Goal: Feedback & Contribution: Submit feedback/report problem

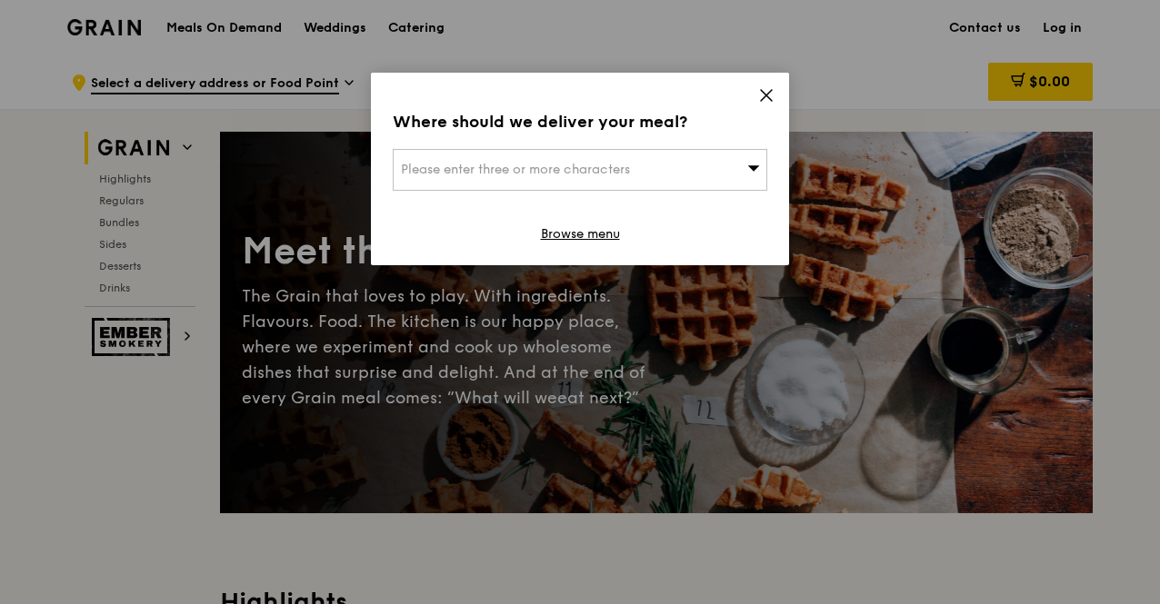
click at [533, 159] on div "Please enter three or more characters" at bounding box center [580, 170] width 374 height 42
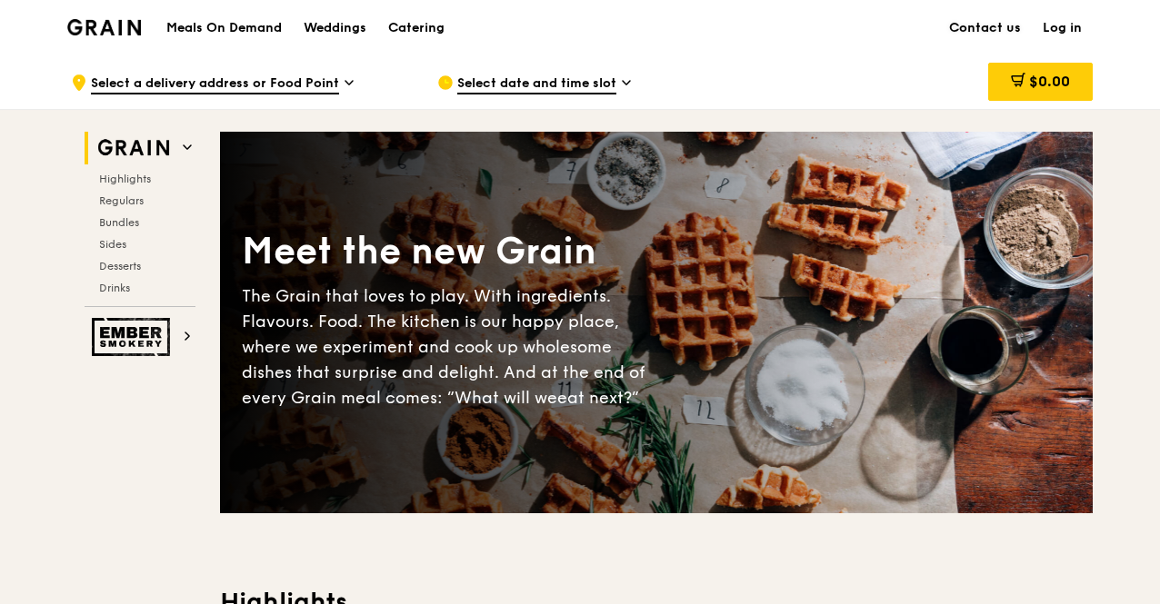
click at [971, 26] on link "Contact us" at bounding box center [985, 28] width 94 height 55
click at [556, 83] on span "Select date and time slot" at bounding box center [536, 85] width 159 height 20
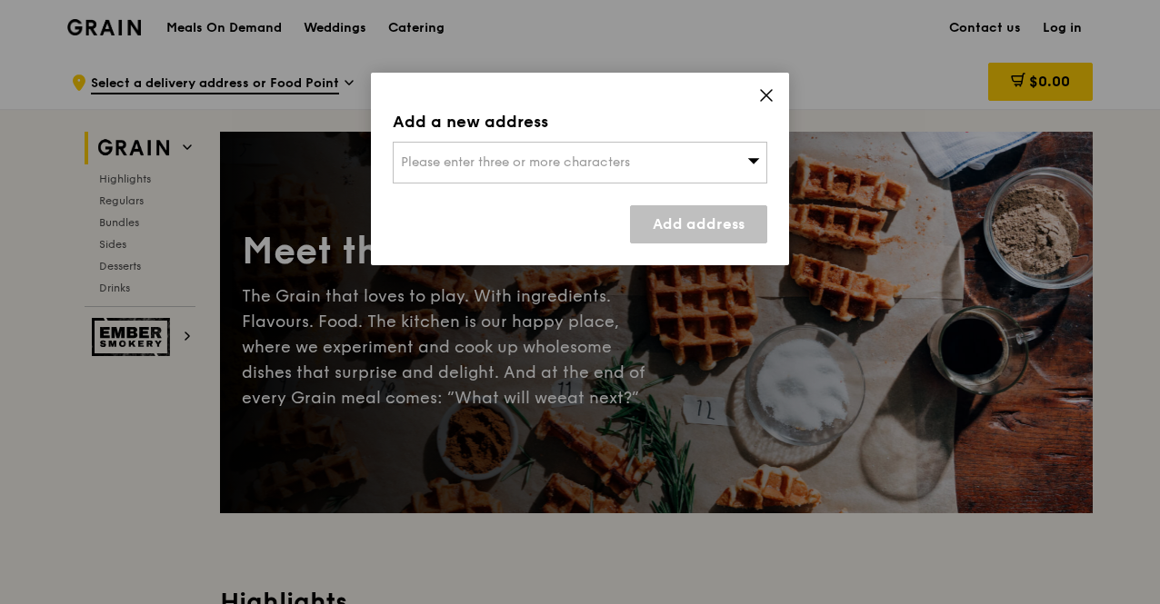
click at [751, 162] on icon at bounding box center [753, 161] width 13 height 14
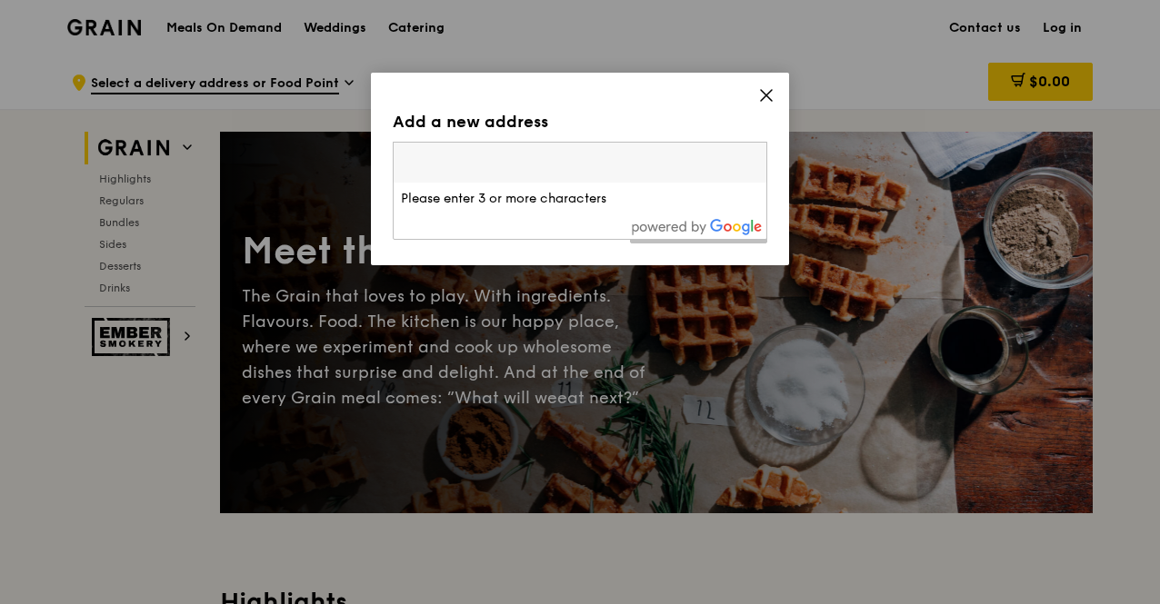
click at [563, 173] on input "search" at bounding box center [580, 163] width 373 height 40
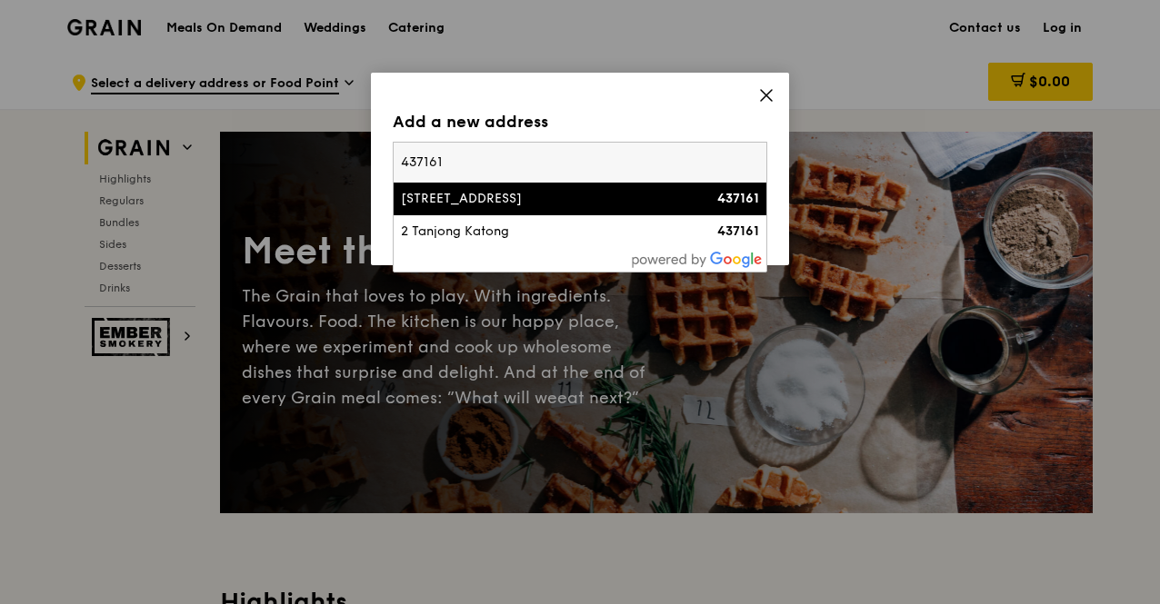
type input "437161"
click at [518, 204] on div "[STREET_ADDRESS]" at bounding box center [535, 199] width 269 height 18
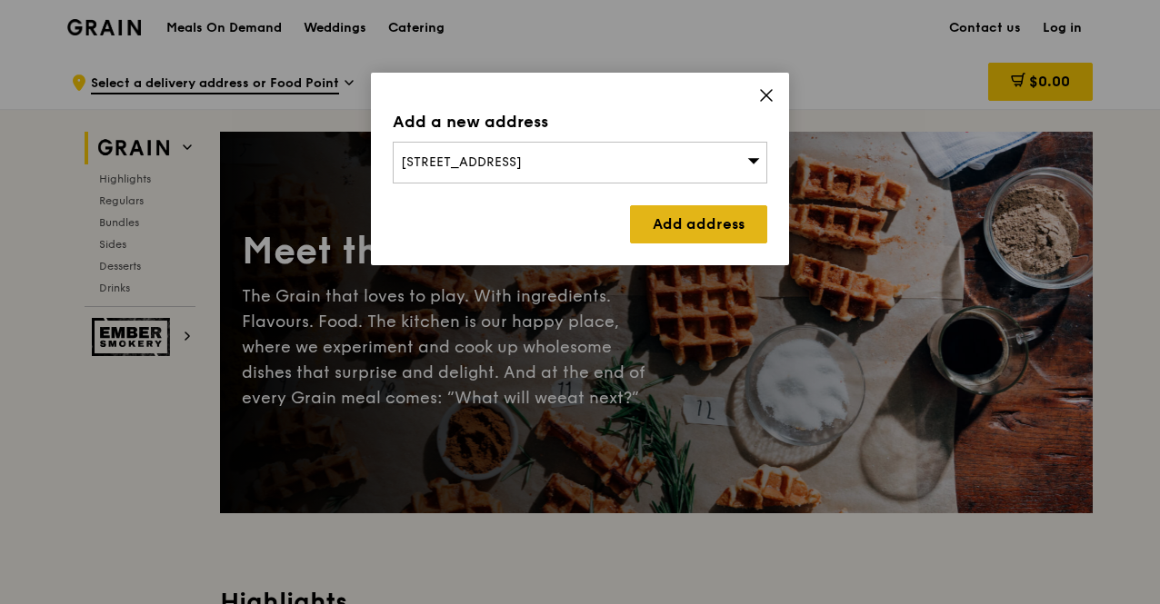
click at [704, 234] on link "Add address" at bounding box center [698, 224] width 137 height 38
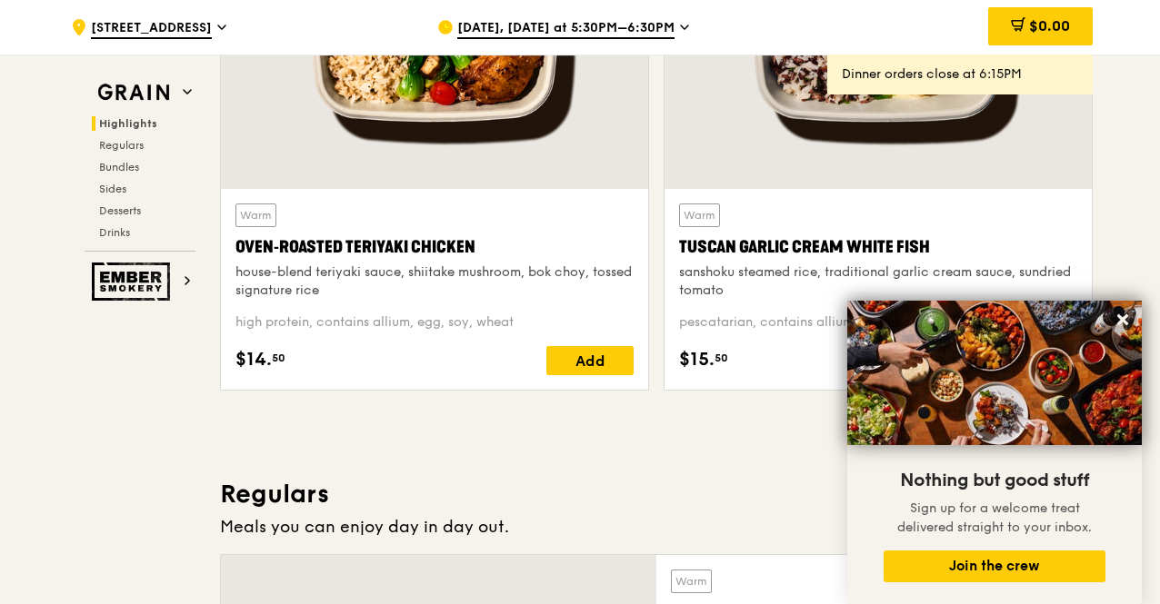
scroll to position [818, 0]
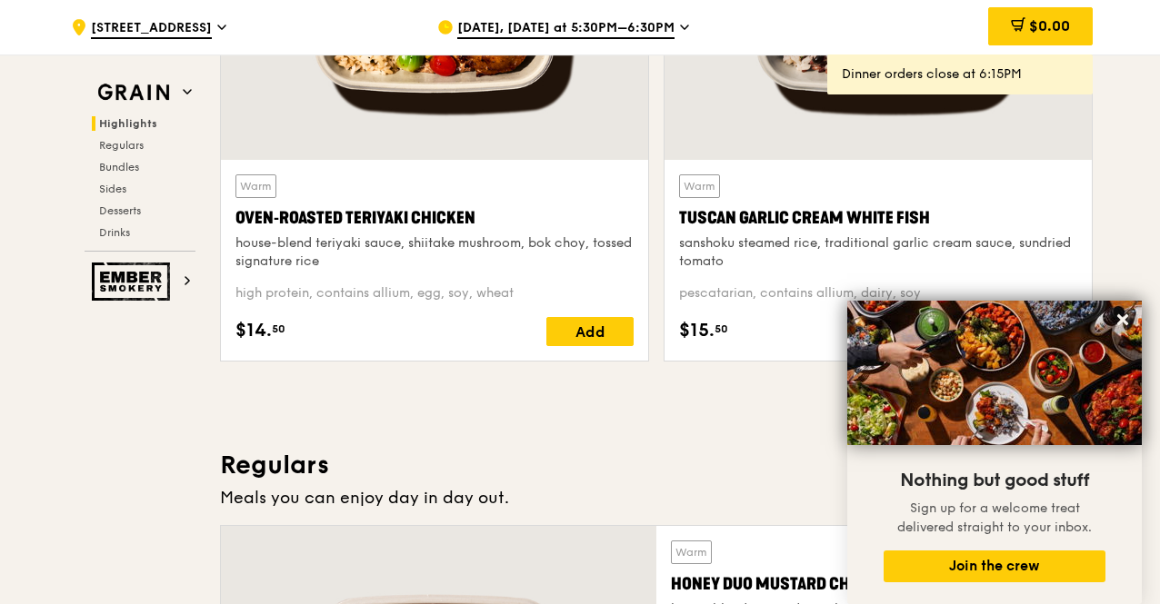
click at [1107, 323] on img at bounding box center [994, 373] width 294 height 145
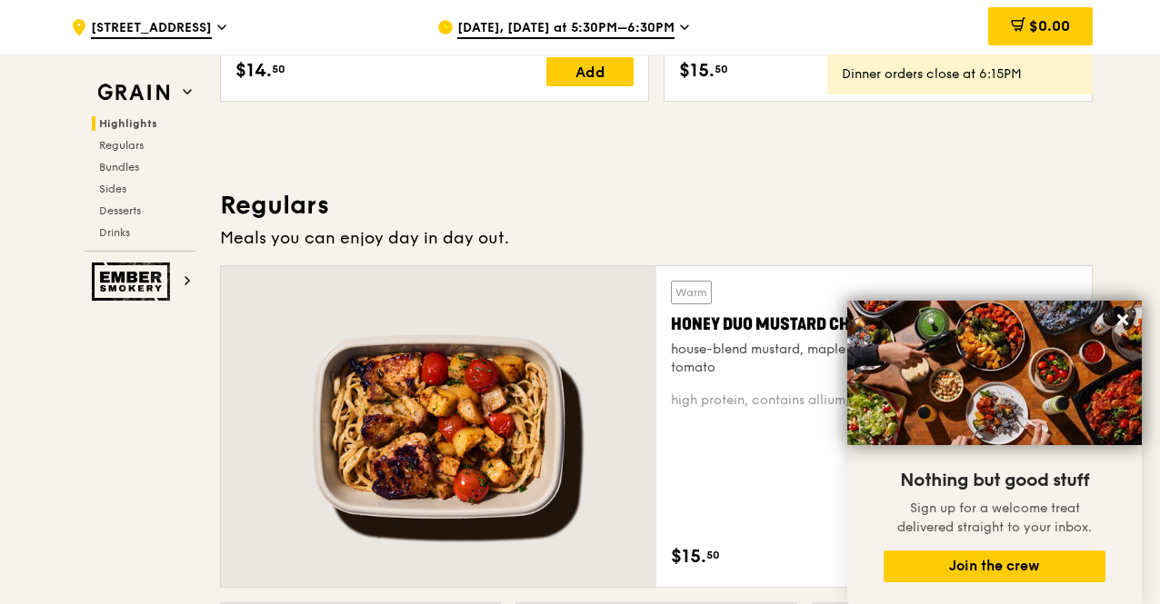
scroll to position [1181, 0]
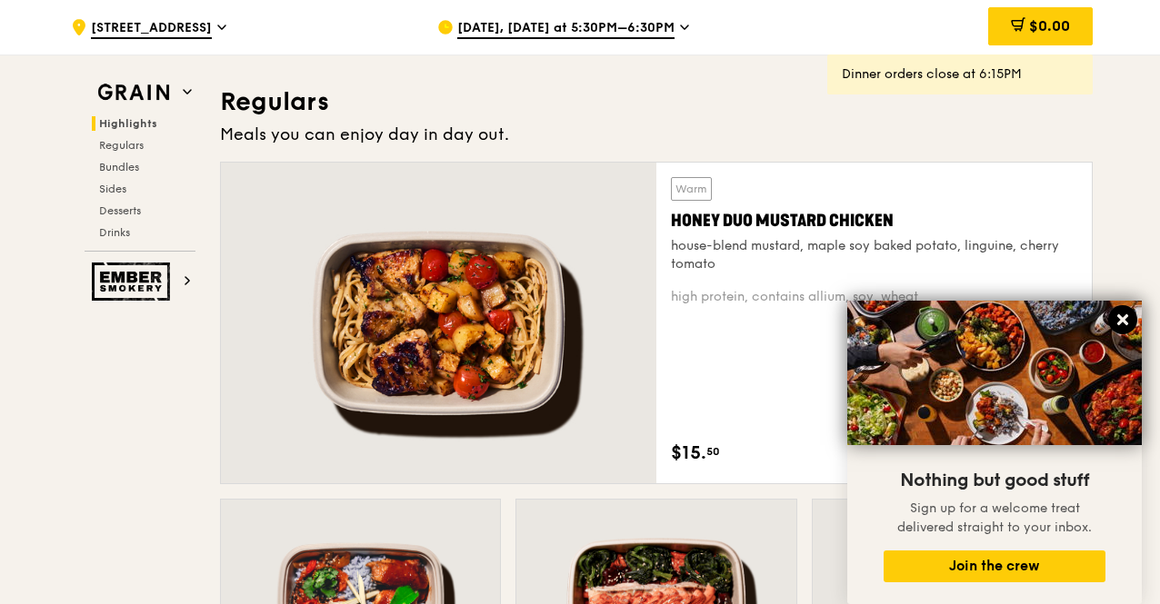
click at [1118, 319] on icon at bounding box center [1122, 320] width 16 height 16
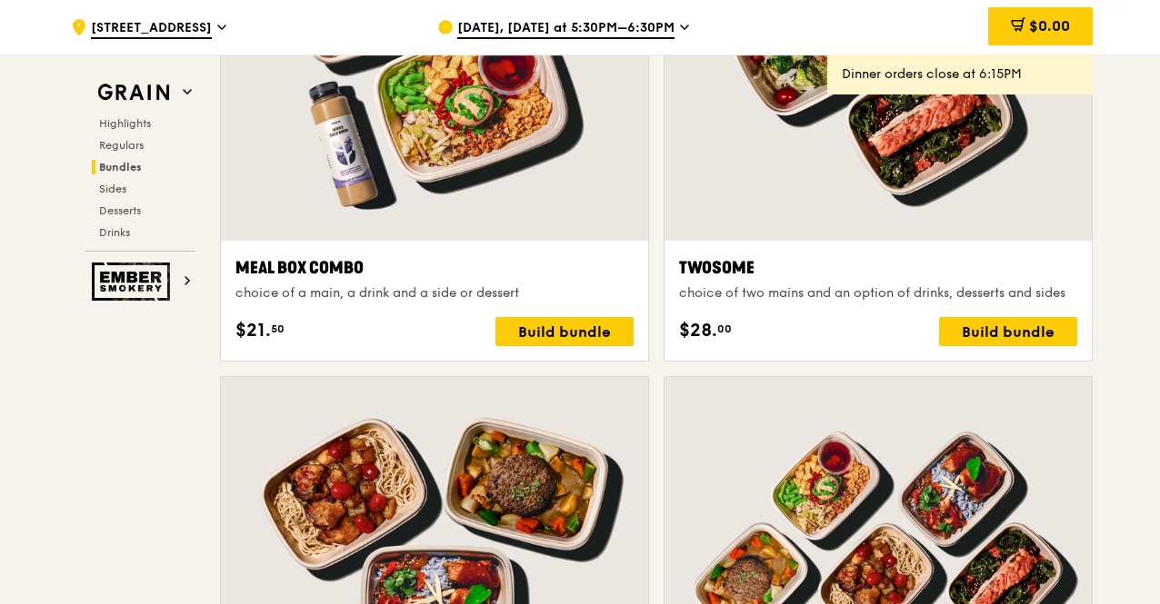
scroll to position [2817, 0]
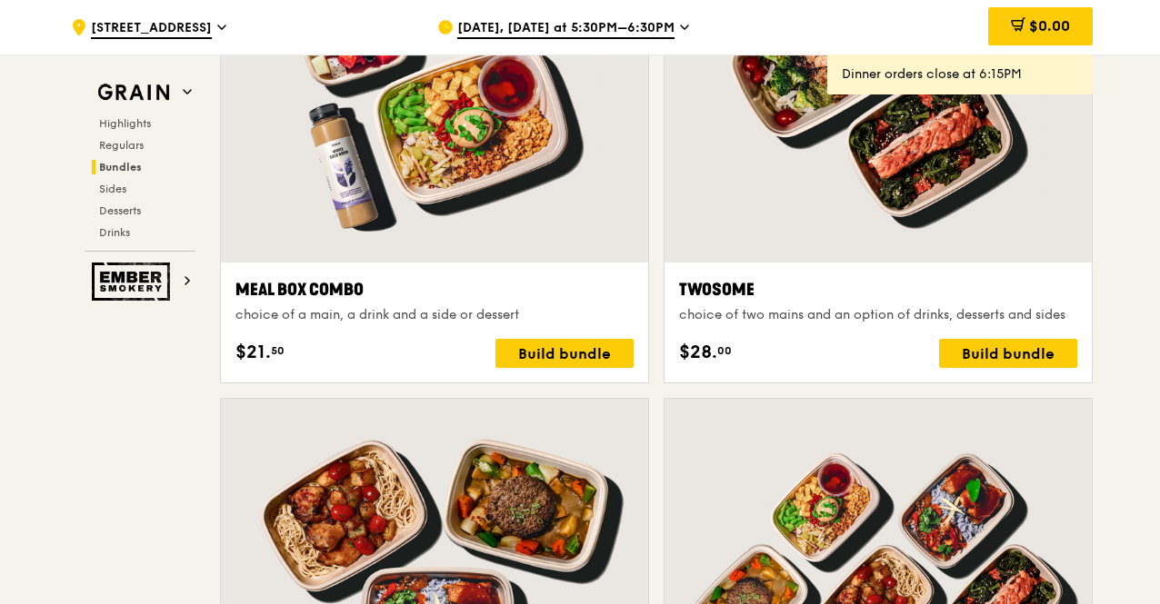
click at [624, 30] on span "[DATE], [DATE] at 5:30PM–6:30PM" at bounding box center [565, 29] width 217 height 20
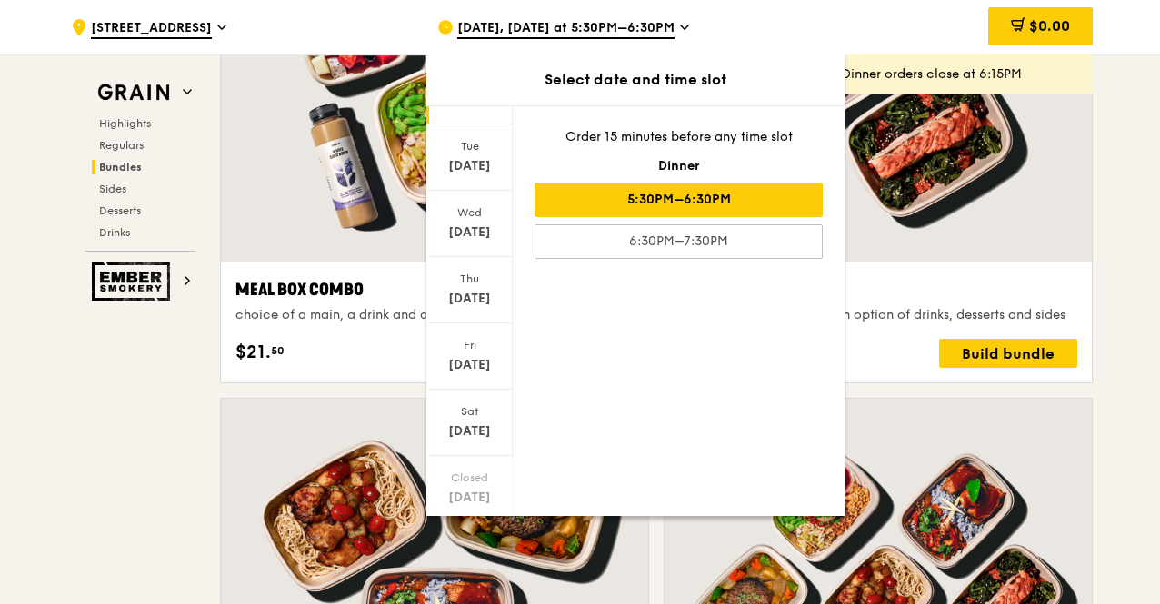
scroll to position [145, 0]
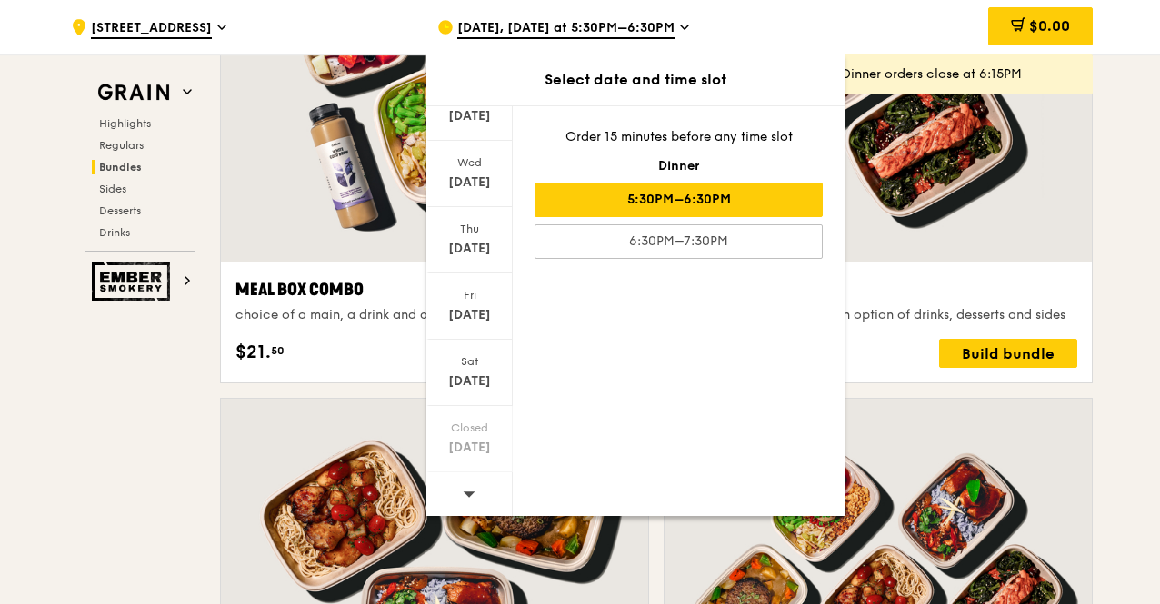
click at [463, 487] on icon at bounding box center [469, 494] width 13 height 14
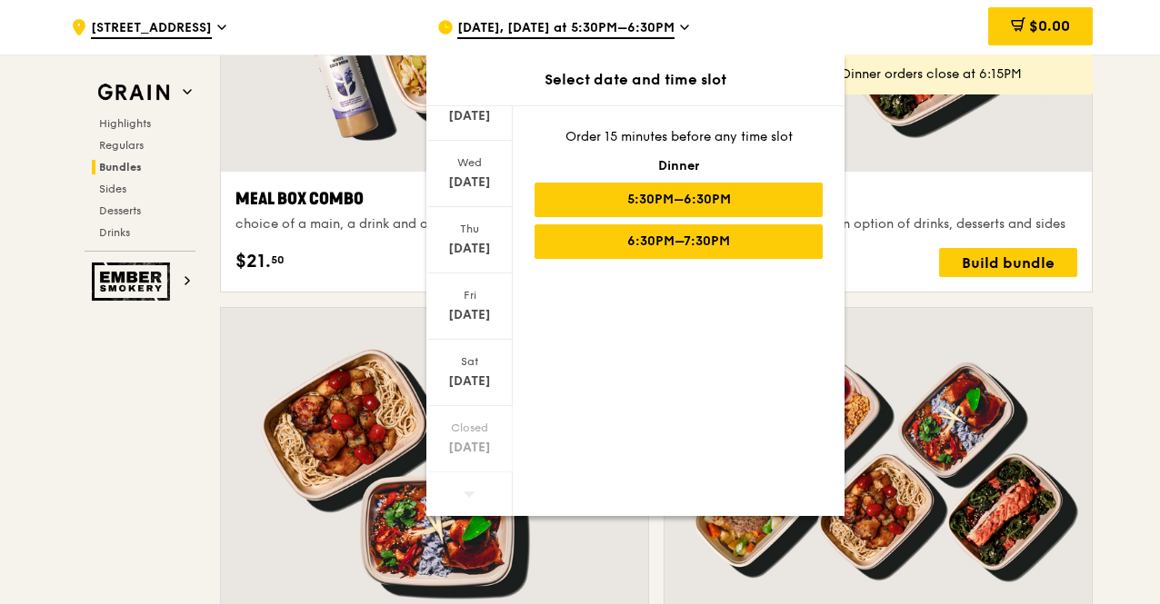
scroll to position [2908, 0]
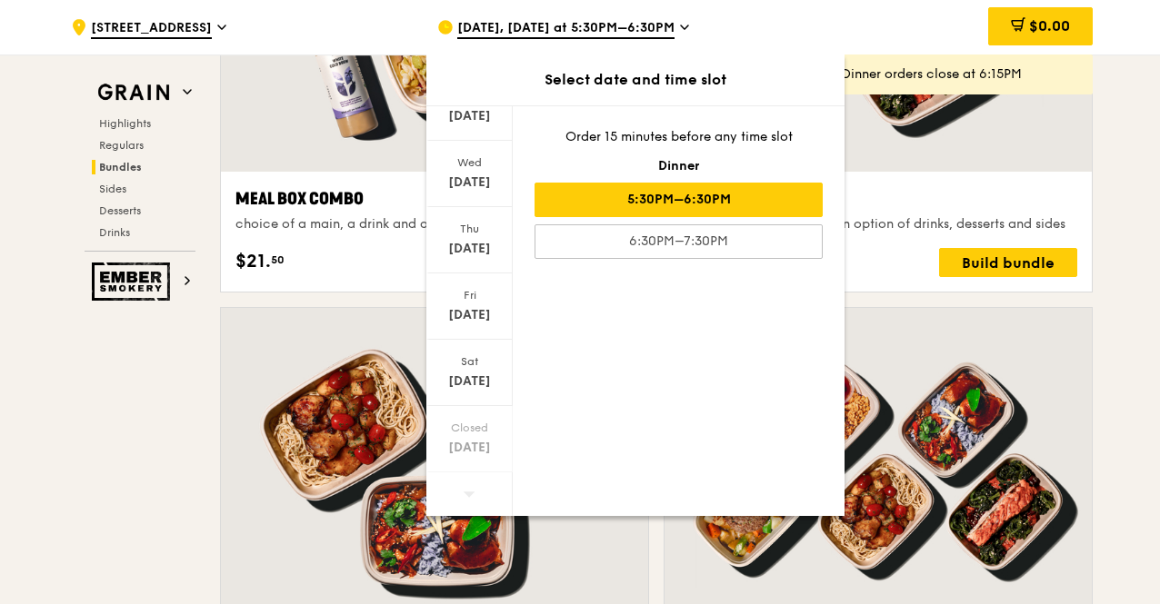
click at [680, 30] on icon at bounding box center [684, 27] width 9 height 16
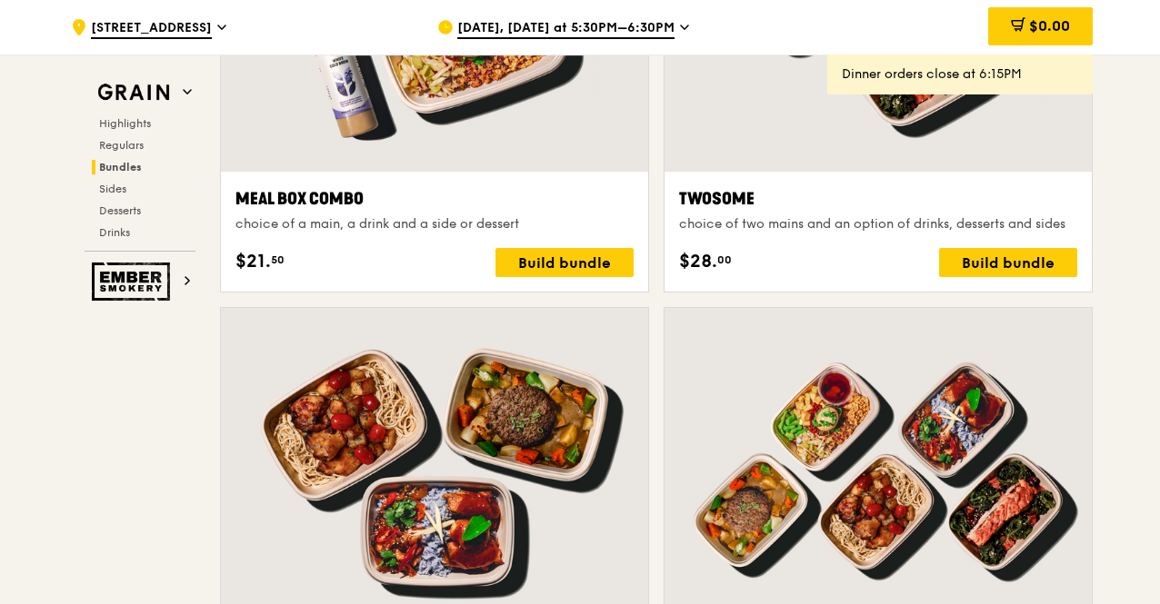
click at [671, 35] on div "[DATE], [DATE] at 5:30PM–6:30PM" at bounding box center [605, 27] width 337 height 55
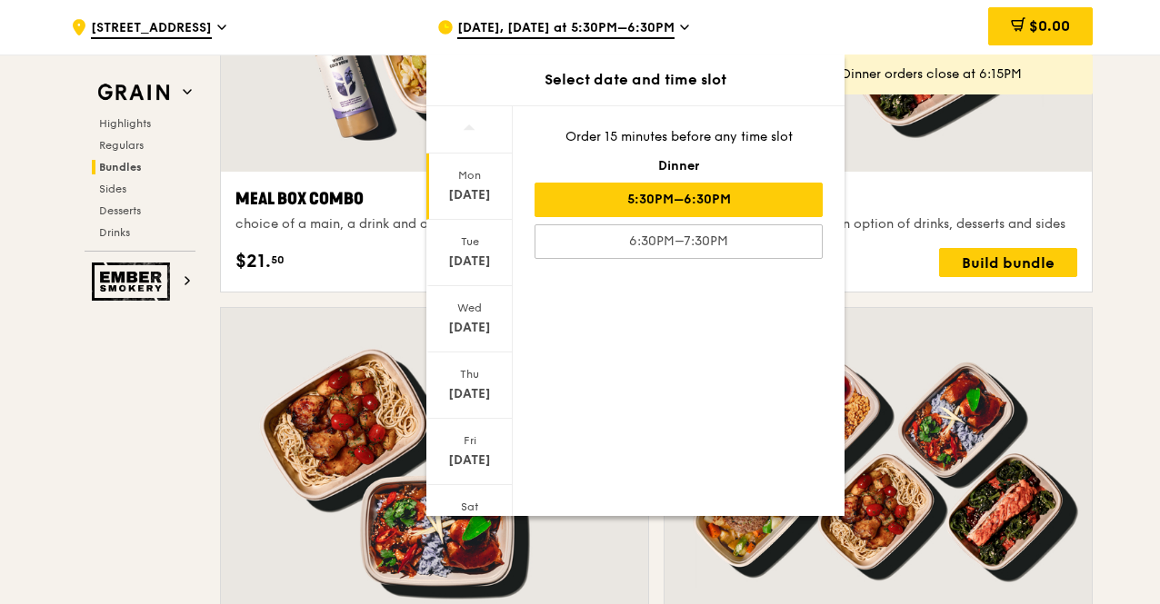
click at [669, 26] on span "[DATE], [DATE] at 5:30PM–6:30PM" at bounding box center [565, 29] width 217 height 20
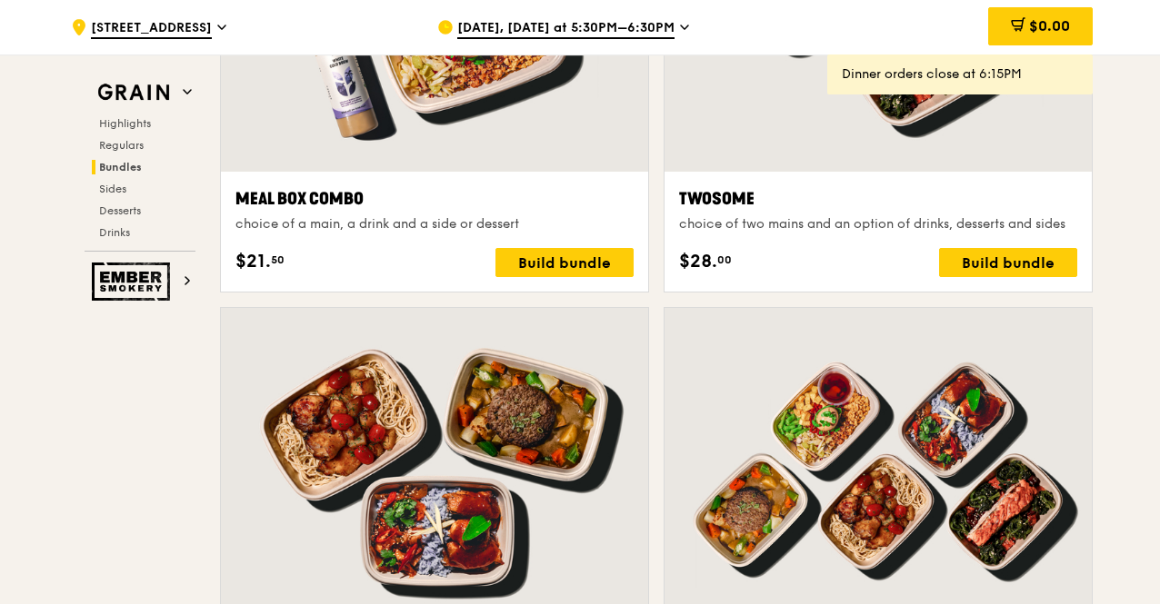
click at [625, 23] on span "[DATE], [DATE] at 5:30PM–6:30PM" at bounding box center [565, 29] width 217 height 20
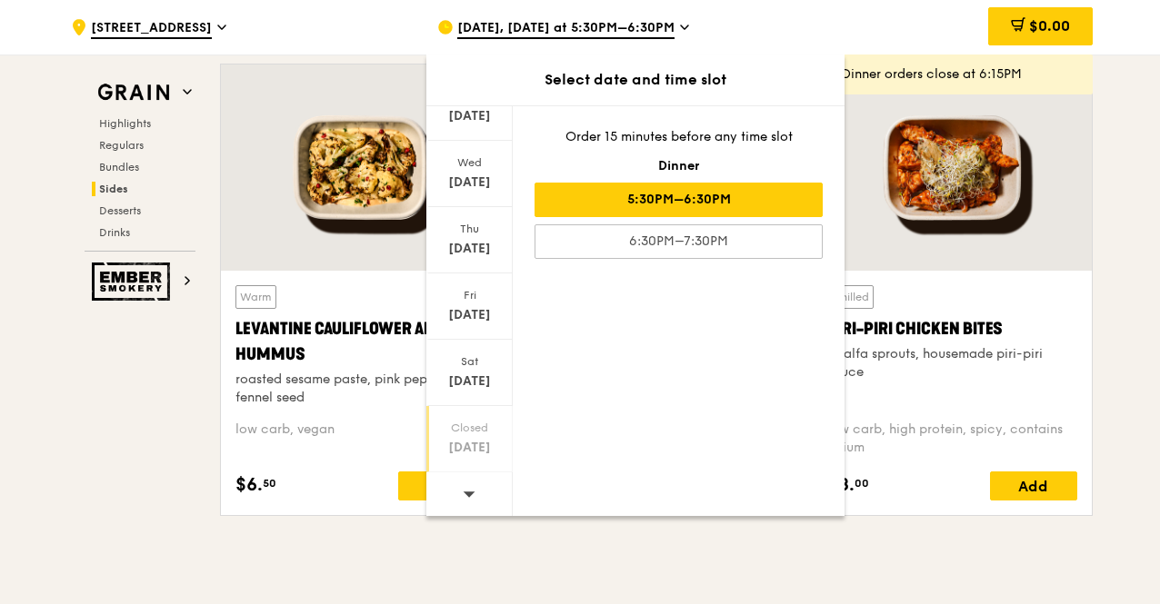
scroll to position [4726, 0]
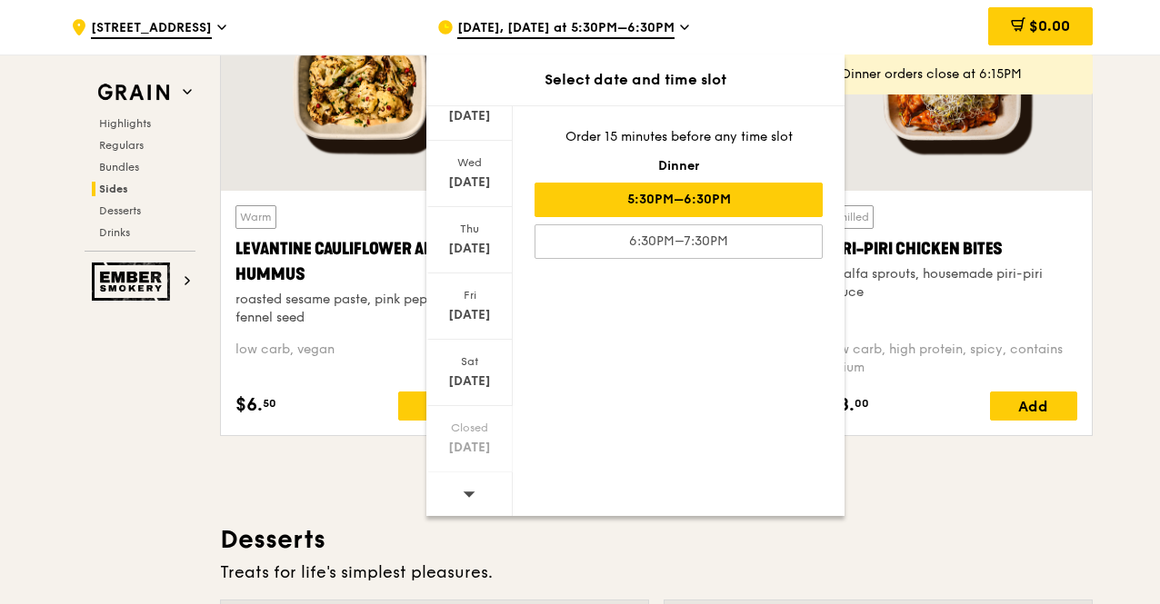
click at [468, 492] on icon at bounding box center [470, 494] width 12 height 5
click at [467, 503] on span at bounding box center [469, 494] width 13 height 43
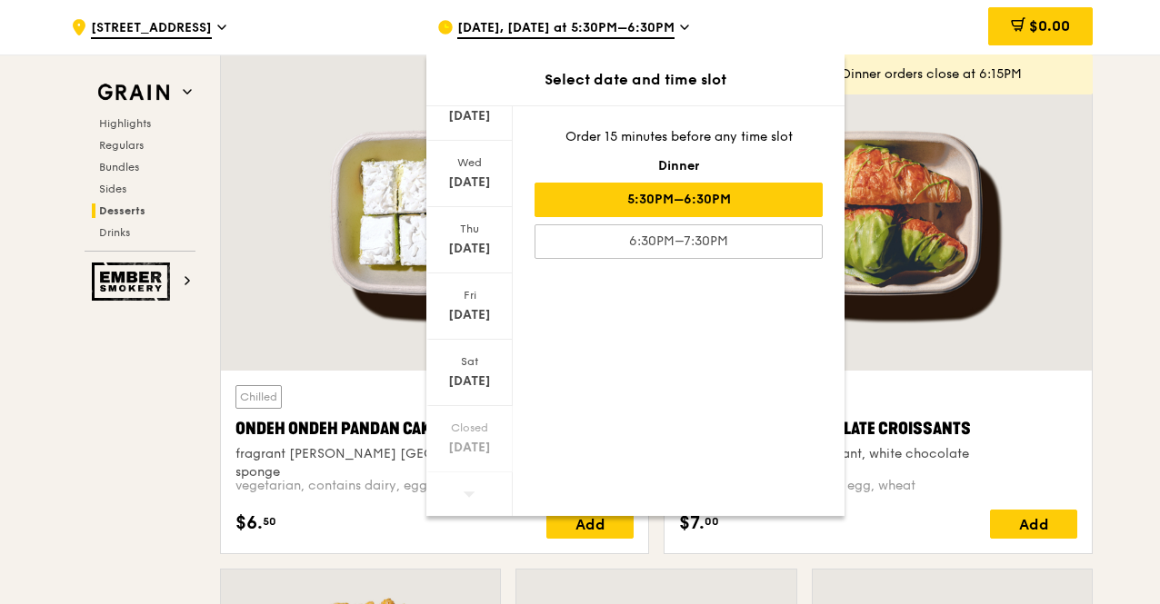
click at [1052, 235] on div at bounding box center [877, 212] width 427 height 315
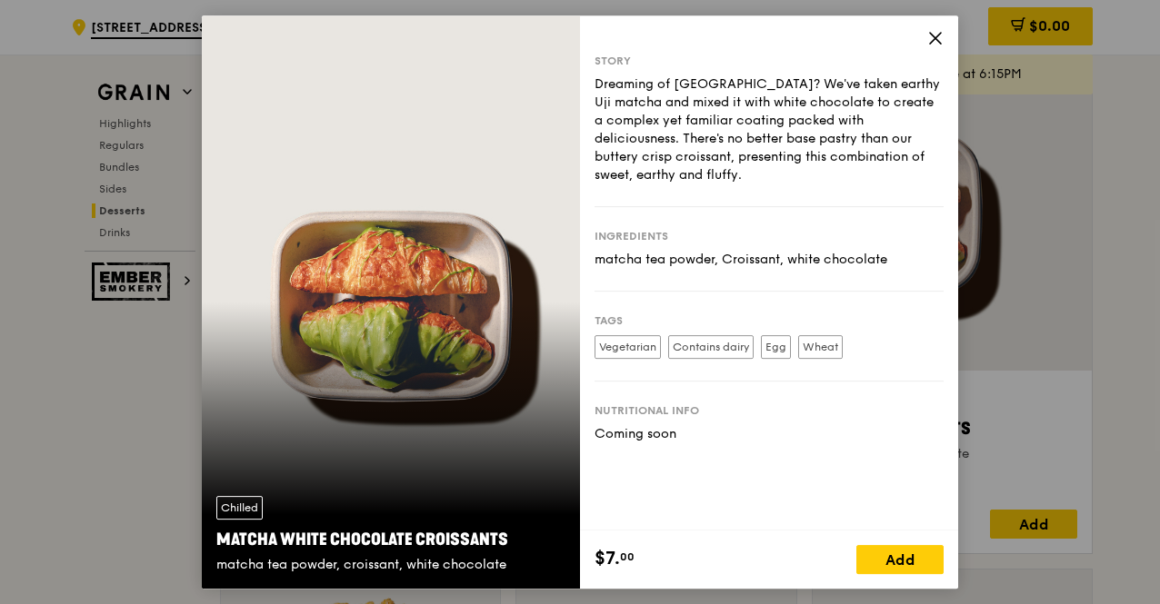
click at [932, 37] on icon at bounding box center [935, 38] width 16 height 16
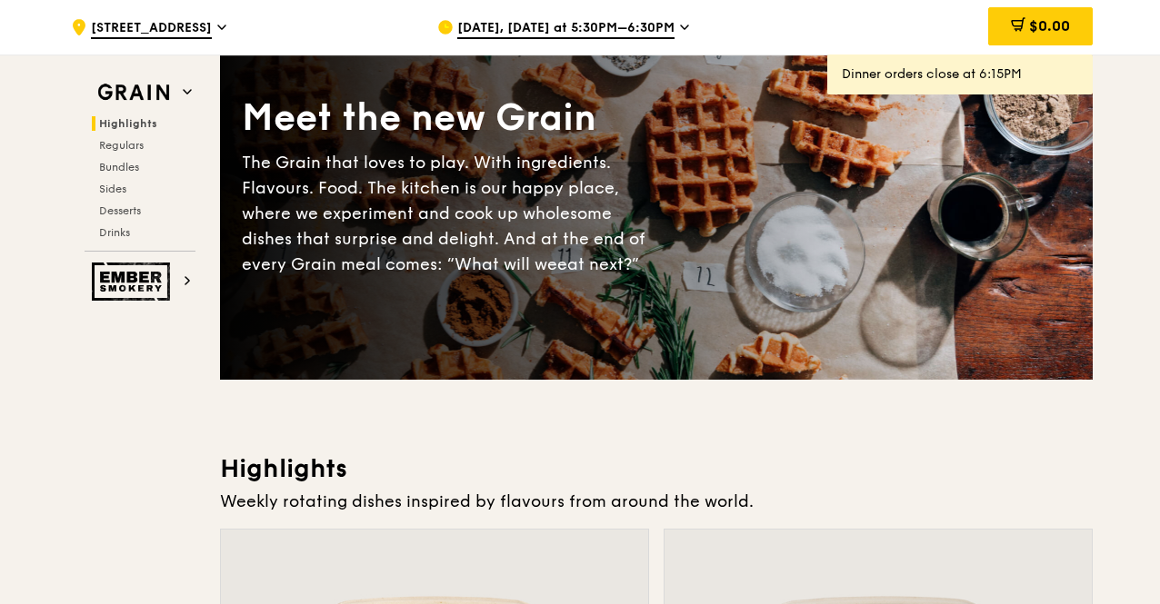
scroll to position [0, 0]
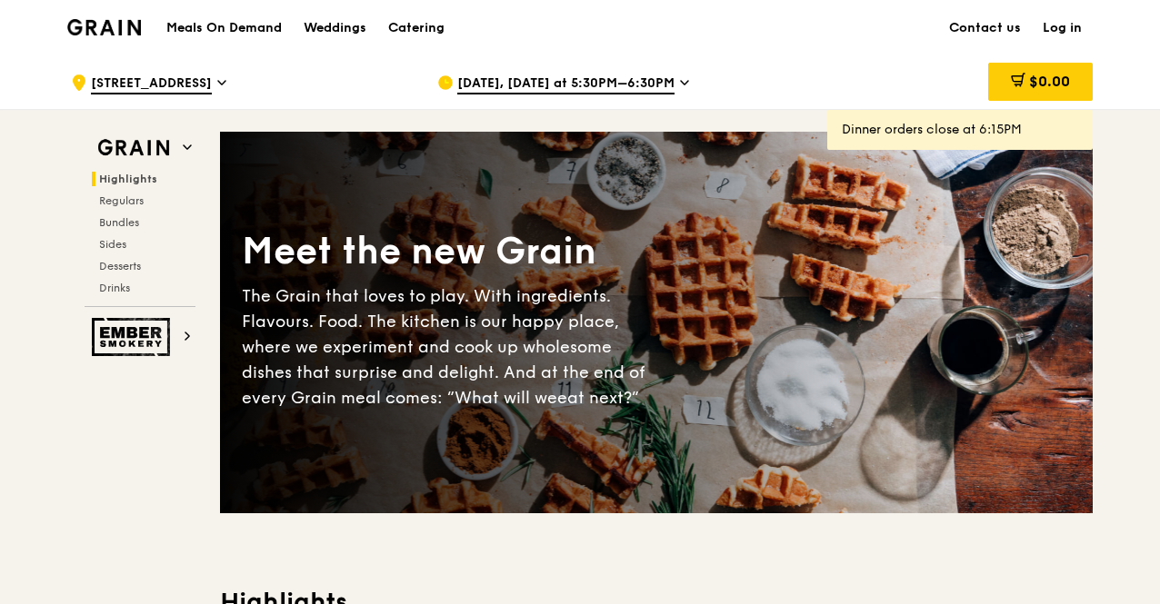
click at [223, 27] on h1 "Meals On Demand" at bounding box center [223, 28] width 115 height 18
click at [990, 28] on link "Contact us" at bounding box center [985, 28] width 94 height 55
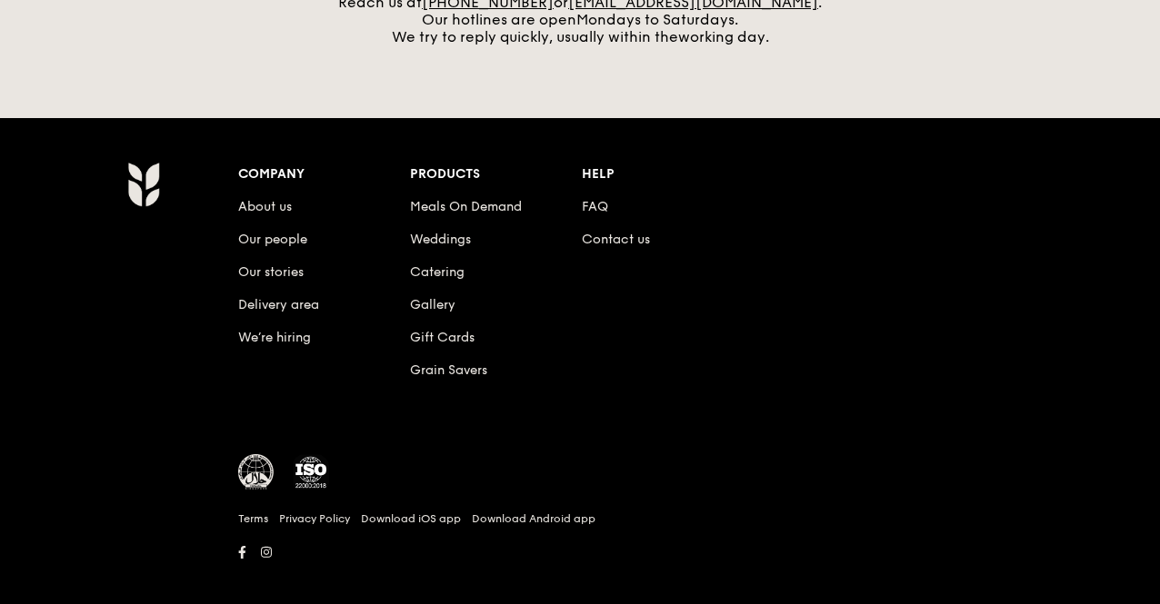
scroll to position [859, 0]
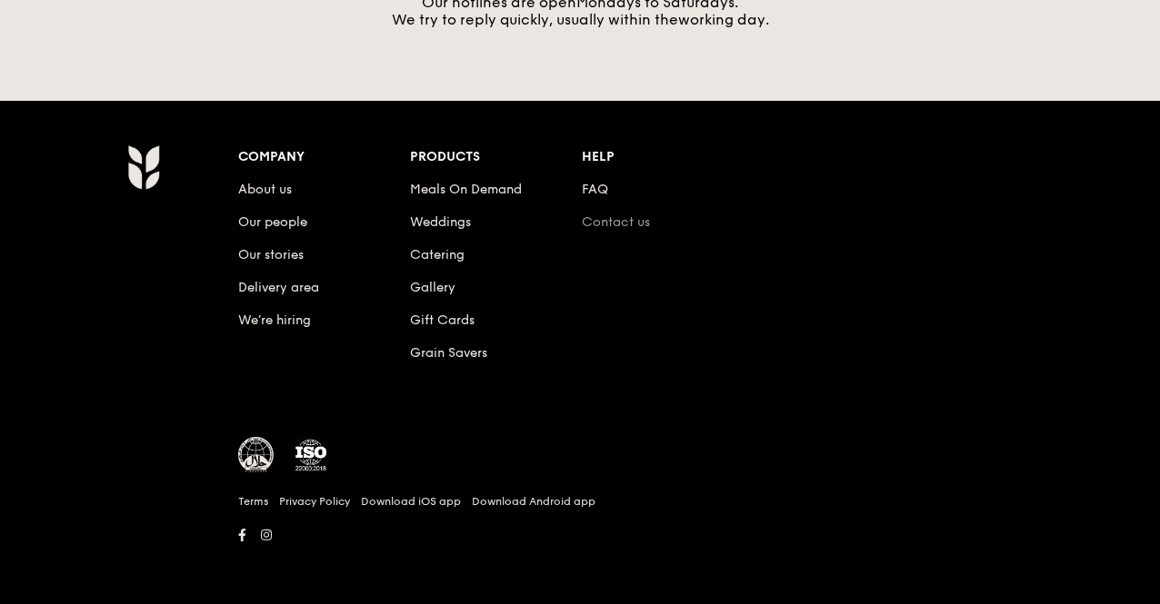
click at [620, 225] on link "Contact us" at bounding box center [616, 221] width 68 height 15
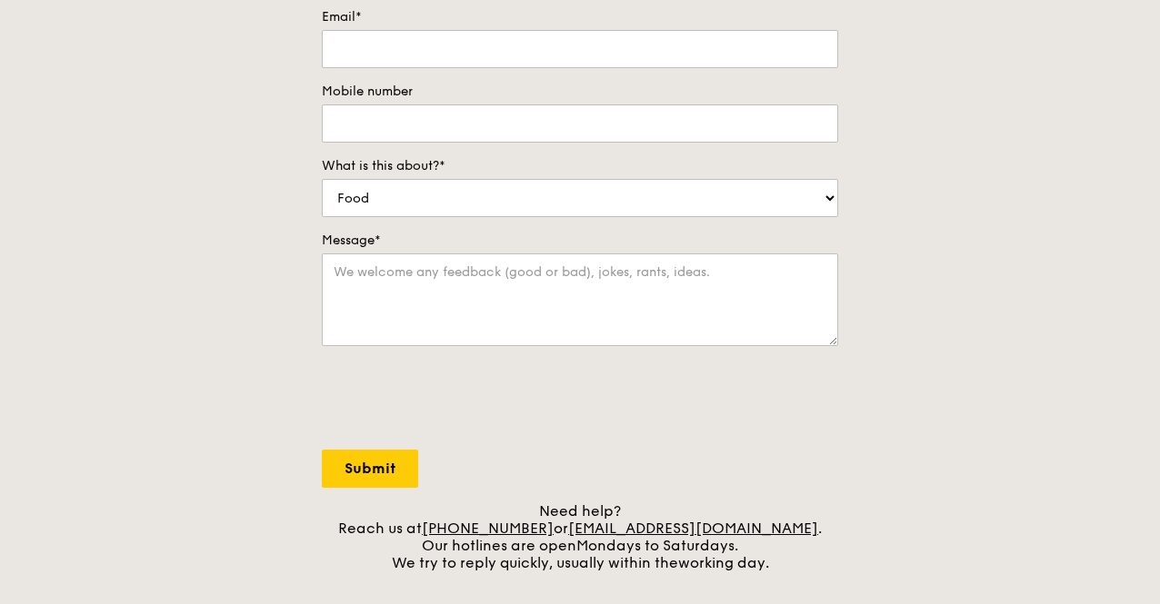
scroll to position [314, 0]
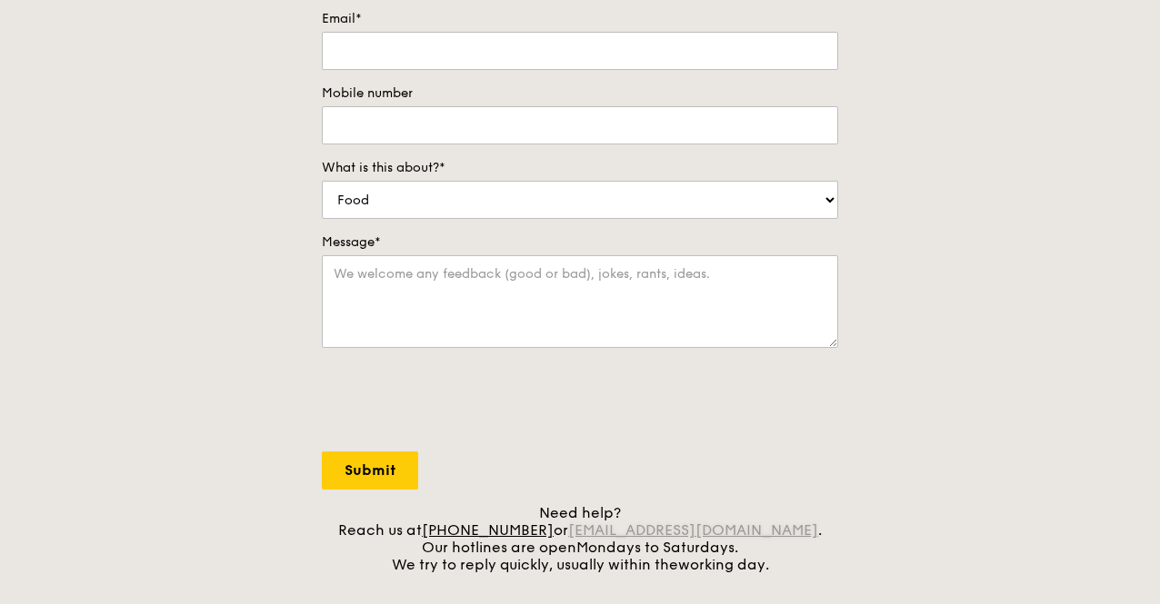
click at [735, 528] on link "[EMAIL_ADDRESS][DOMAIN_NAME]" at bounding box center [693, 530] width 250 height 17
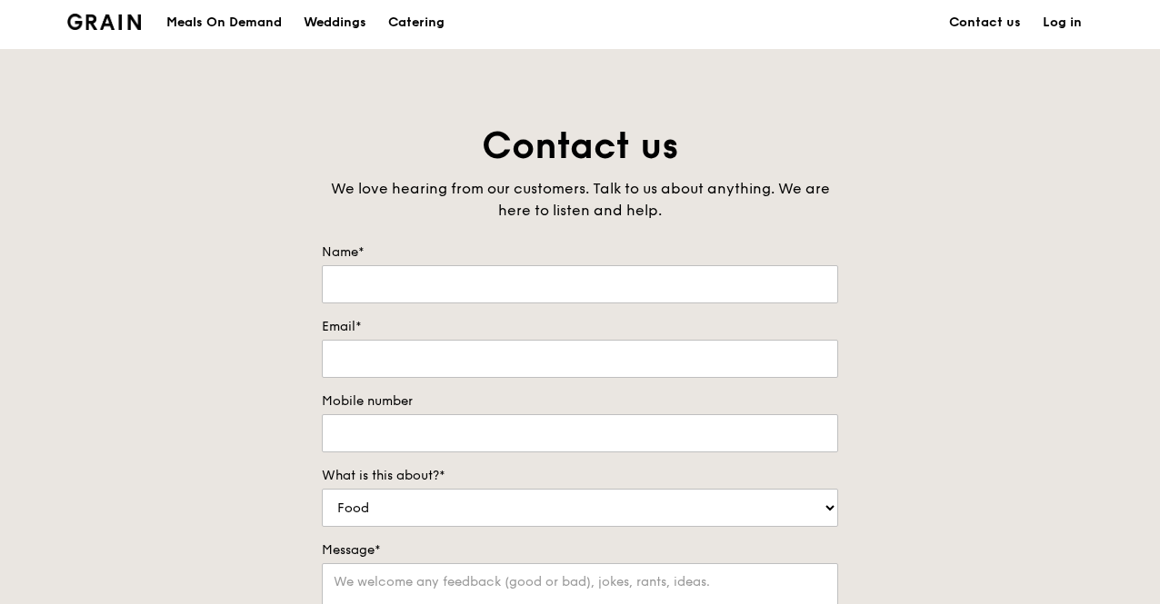
scroll to position [0, 0]
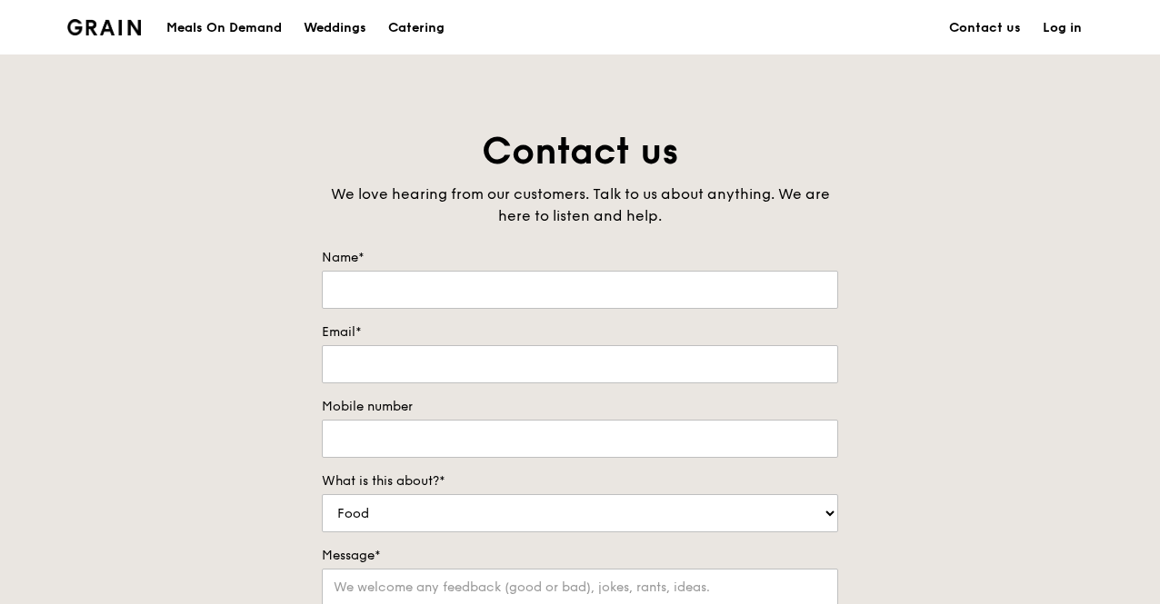
click at [217, 28] on div "Meals On Demand" at bounding box center [223, 28] width 115 height 55
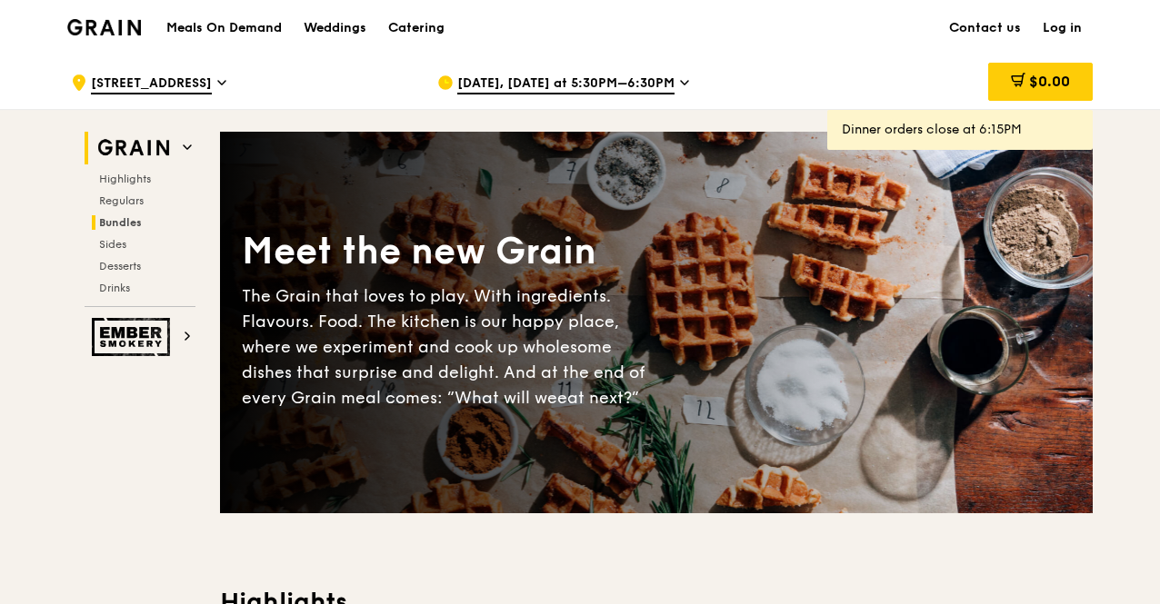
click at [116, 223] on span "Bundles" at bounding box center [120, 222] width 43 height 13
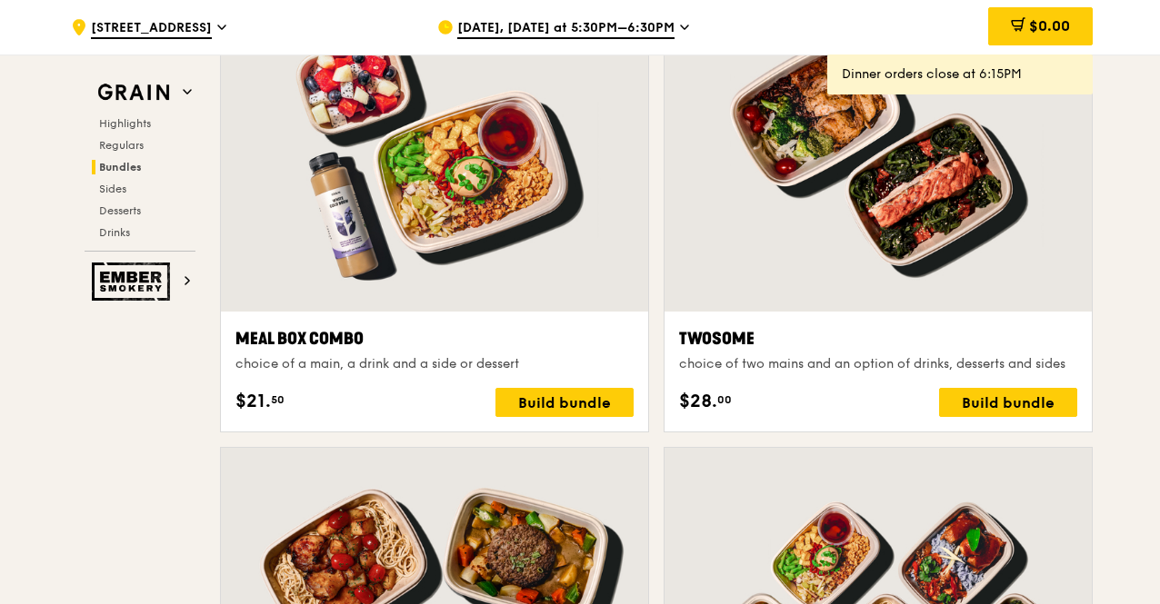
scroll to position [2796, 0]
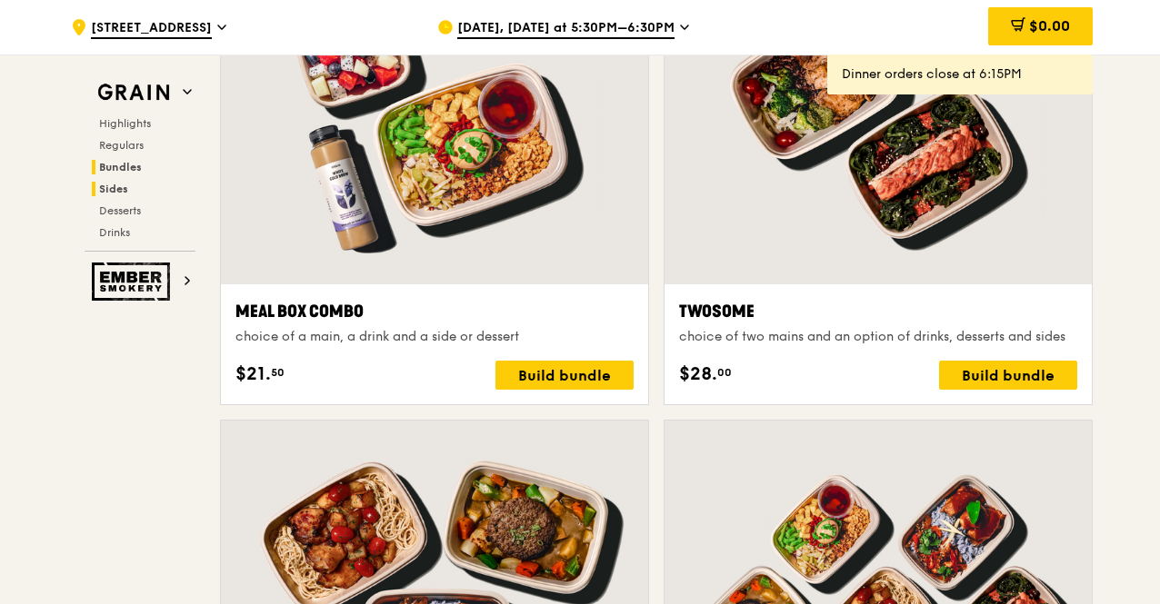
click at [111, 189] on span "Sides" at bounding box center [113, 189] width 29 height 13
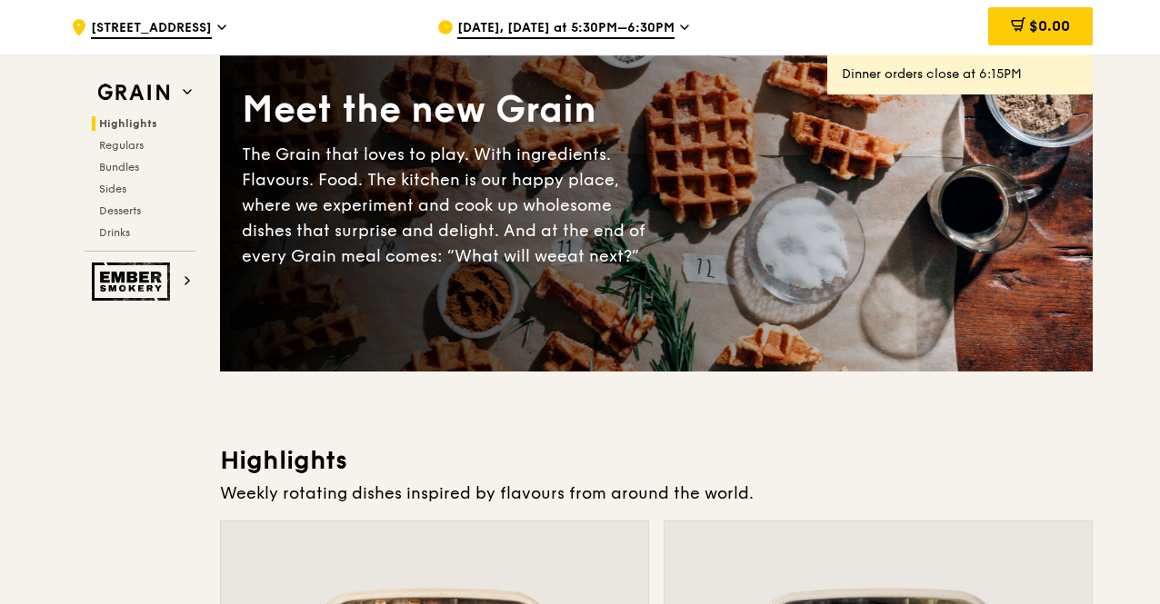
scroll to position [0, 0]
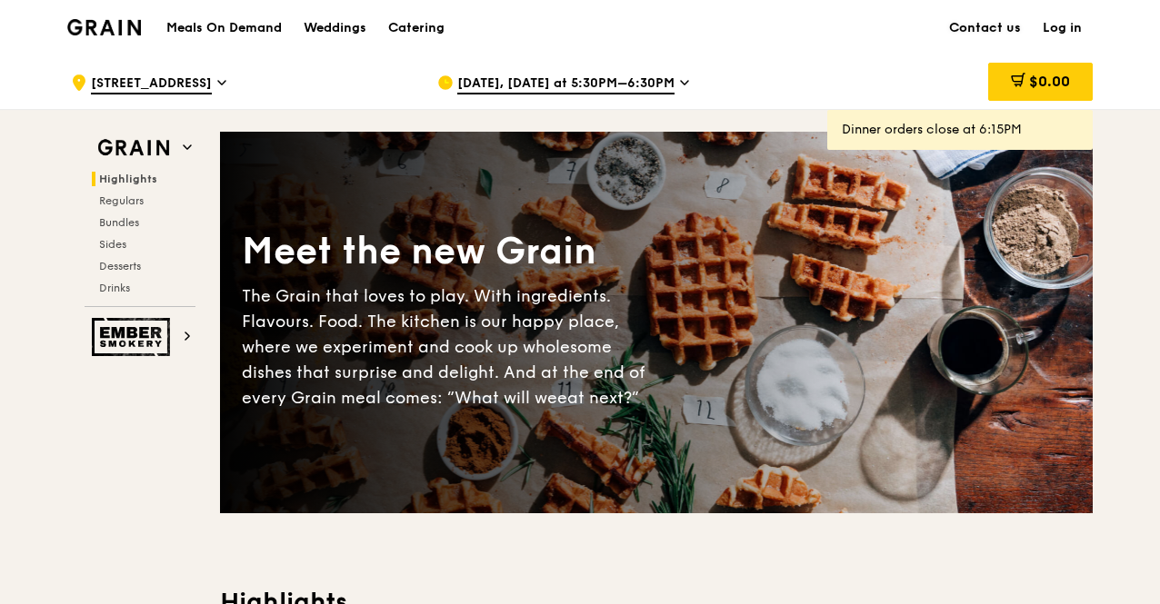
click at [971, 30] on link "Contact us" at bounding box center [985, 28] width 94 height 55
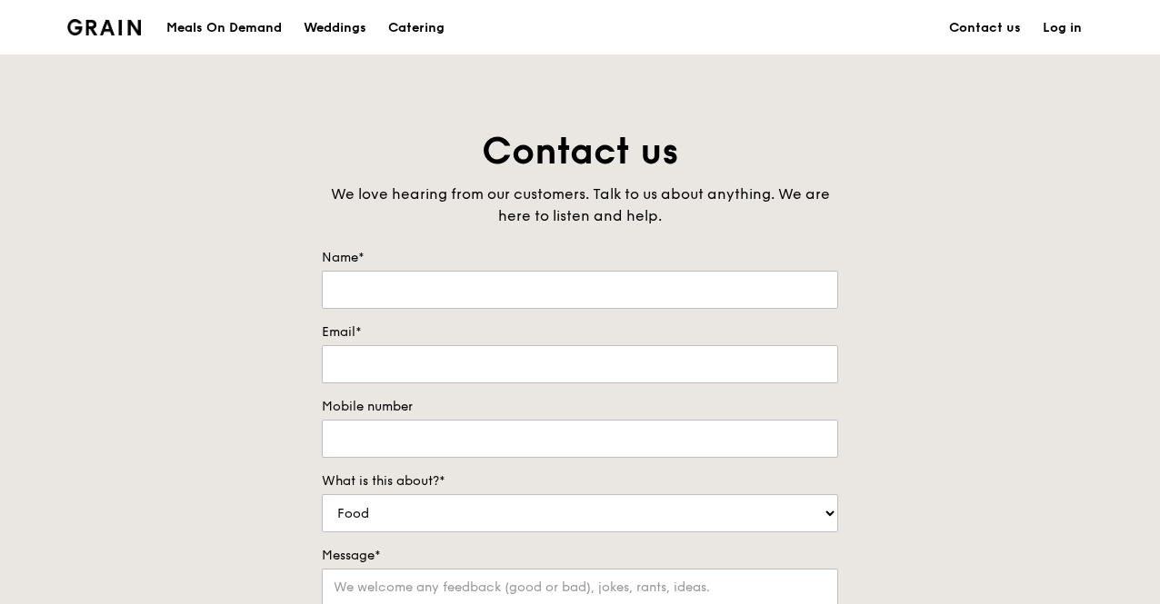
click at [1058, 29] on link "Log in" at bounding box center [1062, 28] width 61 height 55
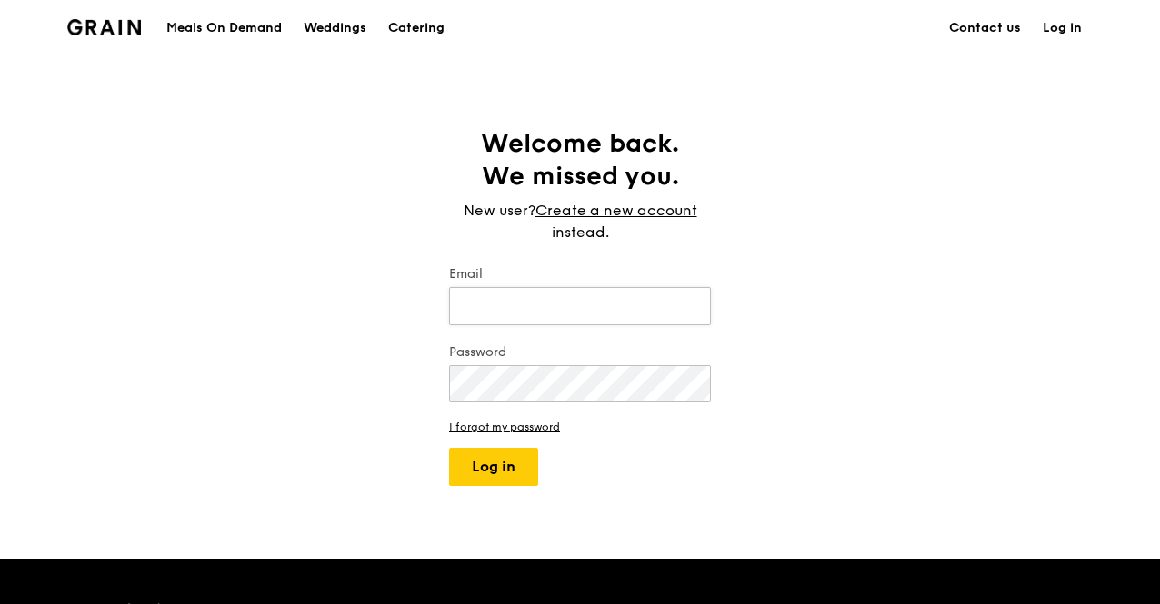
click at [545, 305] on input "Email" at bounding box center [580, 306] width 262 height 38
drag, startPoint x: 568, startPoint y: 304, endPoint x: 602, endPoint y: 312, distance: 34.4
click at [569, 304] on input "[PERSON_NAME][DOMAIN_NAME][EMAIL_ADDRESS][DOMAIN_NAME]" at bounding box center [580, 306] width 262 height 38
click at [652, 304] on input "[PERSON_NAME][DOMAIN_NAME][EMAIL_ADDRESS][DOMAIN_NAME]" at bounding box center [580, 306] width 262 height 38
type input "[PERSON_NAME][DOMAIN_NAME][EMAIL_ADDRESS][DOMAIN_NAME]"
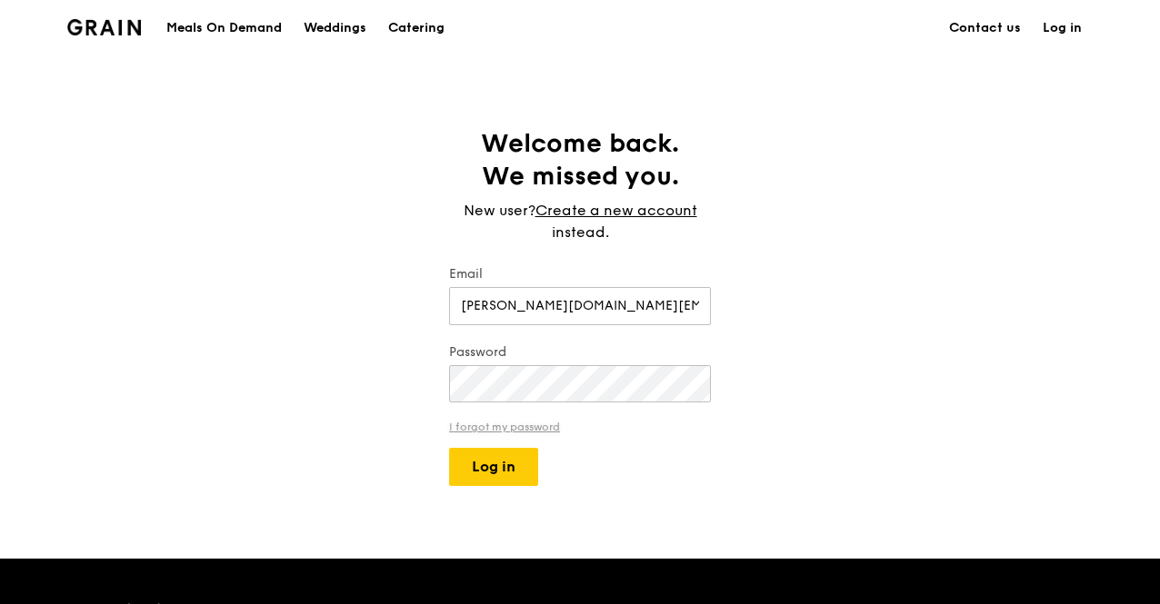
click at [510, 430] on link "I forgot my password" at bounding box center [580, 427] width 262 height 13
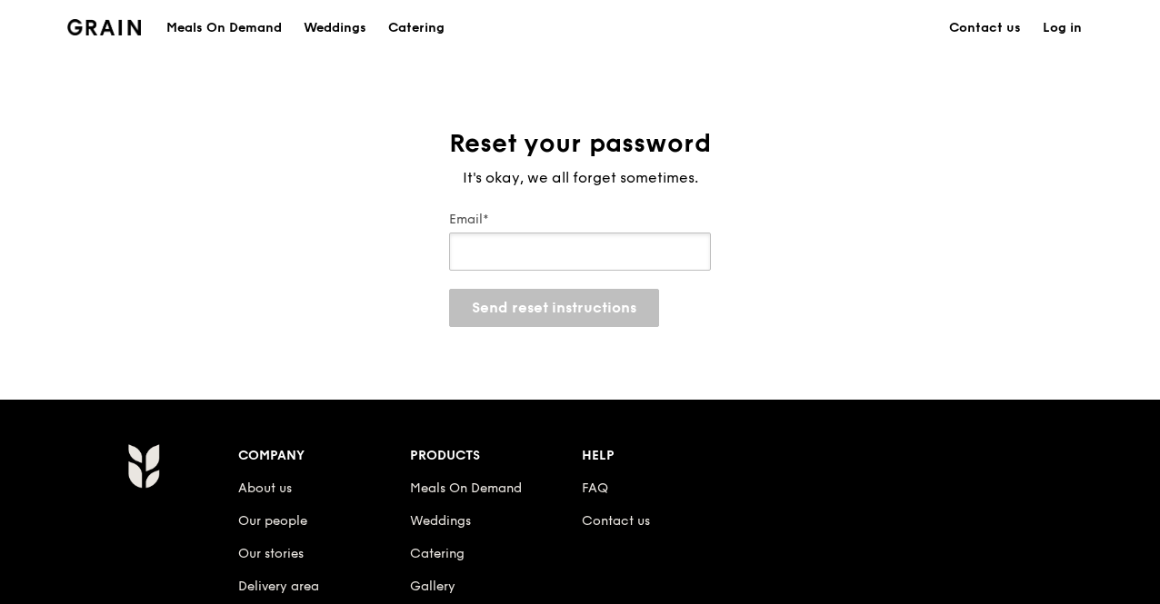
click at [566, 243] on input "Email*" at bounding box center [580, 252] width 262 height 38
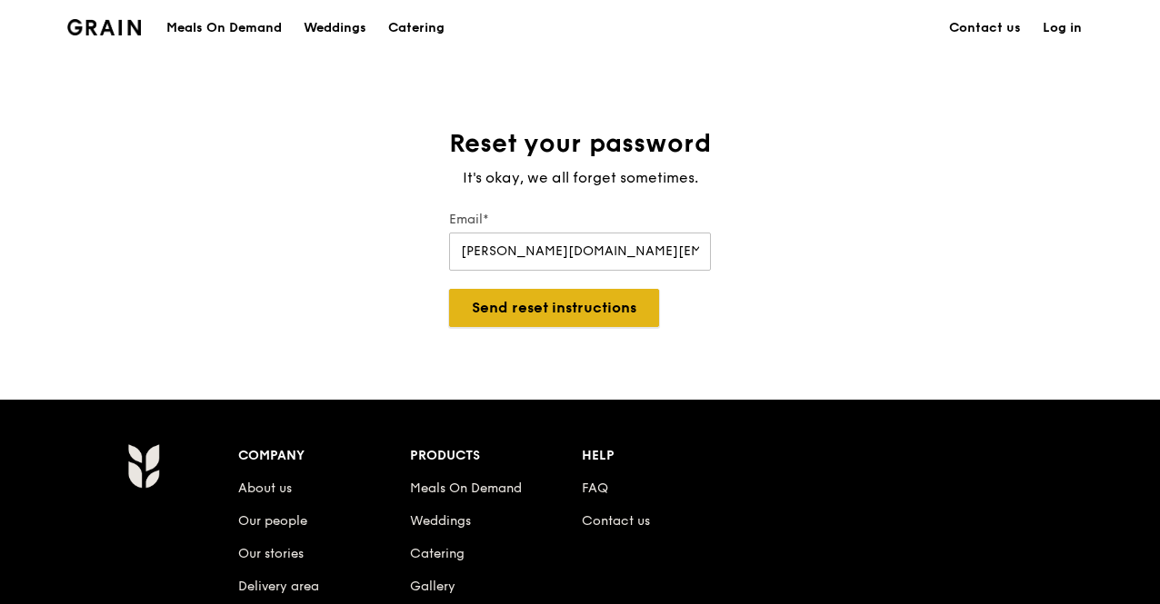
click at [576, 313] on button "Send reset instructions" at bounding box center [554, 308] width 210 height 38
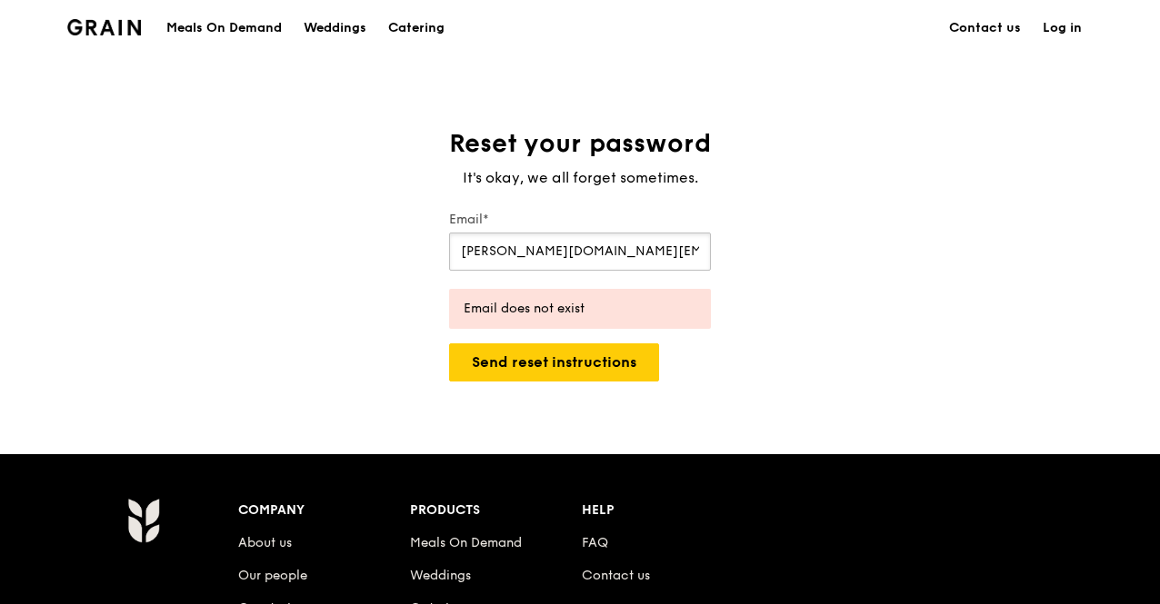
click at [657, 251] on input "[PERSON_NAME][DOMAIN_NAME][EMAIL_ADDRESS][DOMAIN_NAME]" at bounding box center [580, 252] width 262 height 38
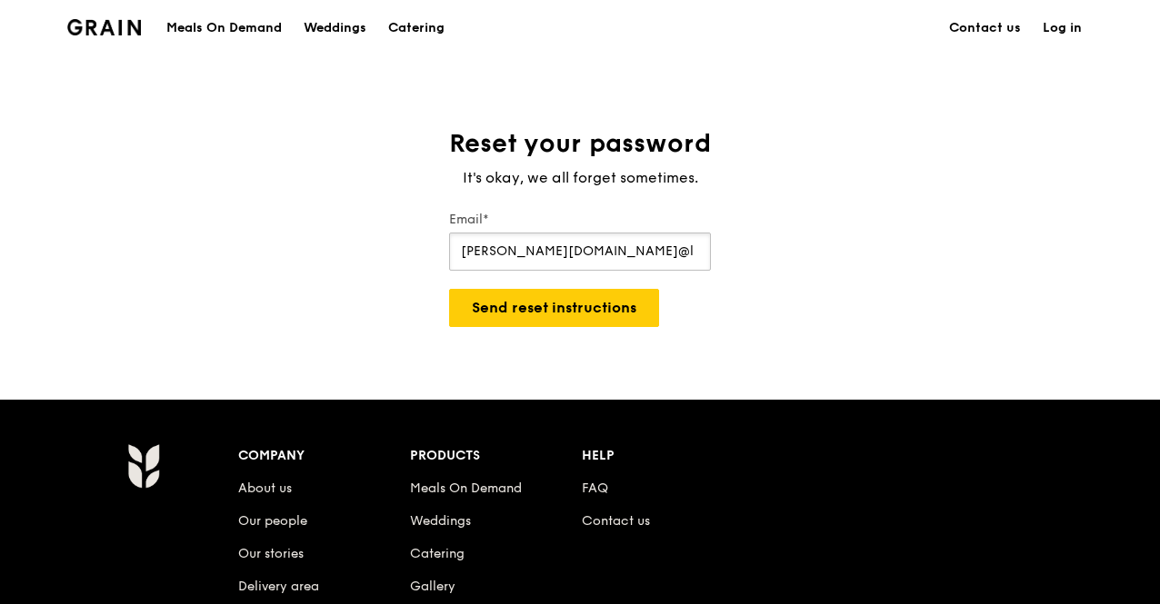
type input "[PERSON_NAME][DOMAIN_NAME][EMAIL_ADDRESS][DOMAIN_NAME]"
click at [544, 307] on button "Send reset instructions" at bounding box center [554, 308] width 210 height 38
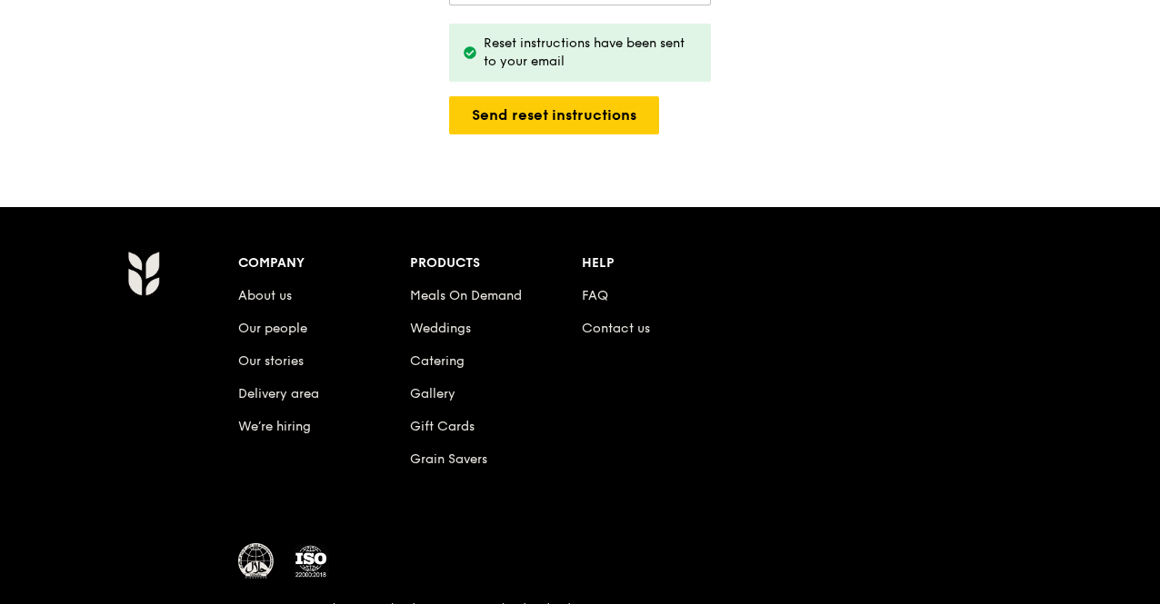
scroll to position [273, 0]
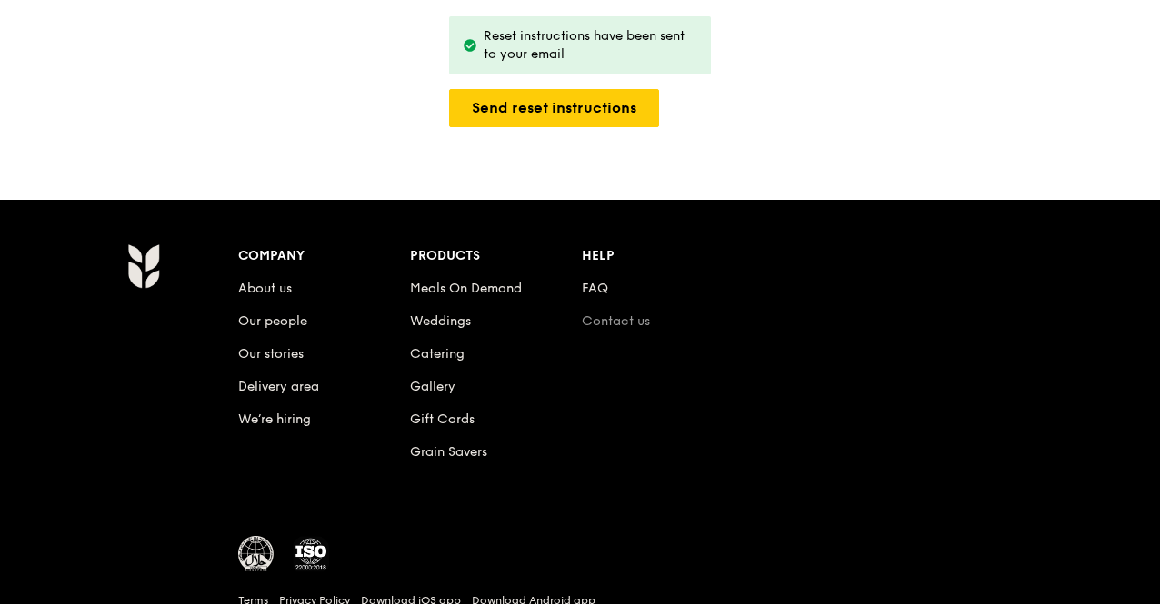
click at [616, 321] on link "Contact us" at bounding box center [616, 321] width 68 height 15
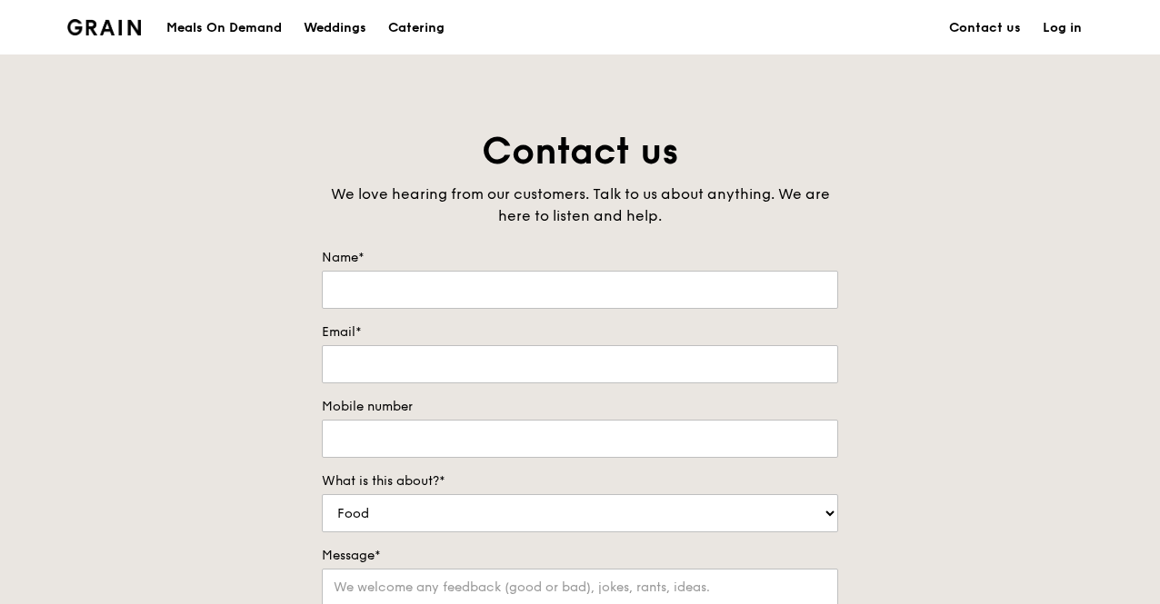
scroll to position [364, 0]
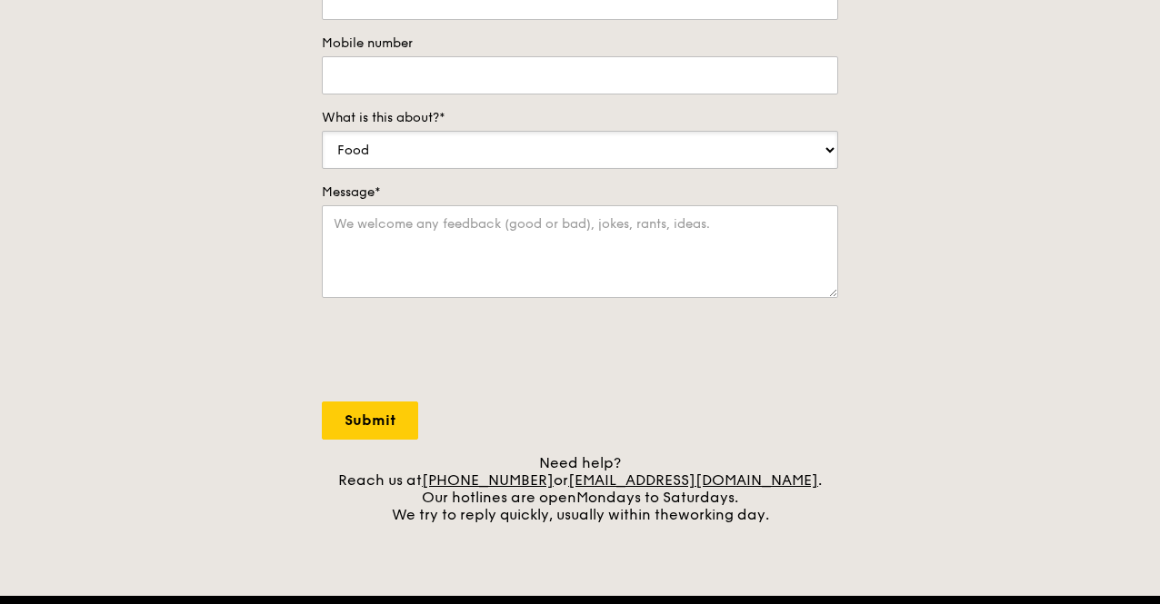
click at [827, 149] on select "Food Service Billing/Payment Catering Others" at bounding box center [580, 150] width 516 height 38
select select "Others"
click at [322, 131] on select "Food Service Billing/Payment Catering Others" at bounding box center [580, 150] width 516 height 38
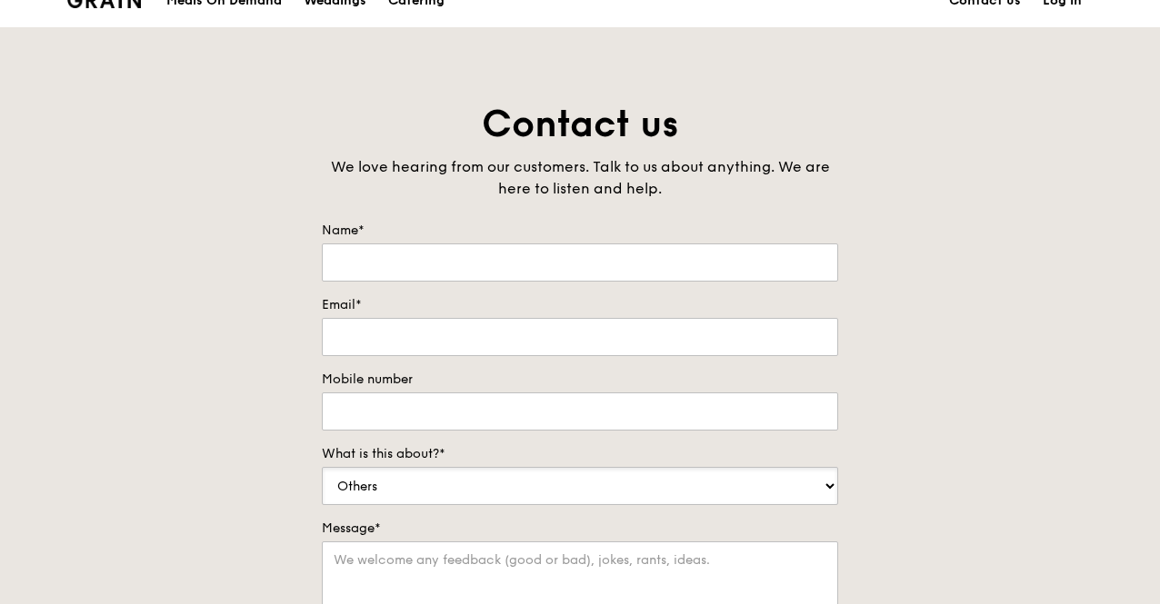
scroll to position [0, 0]
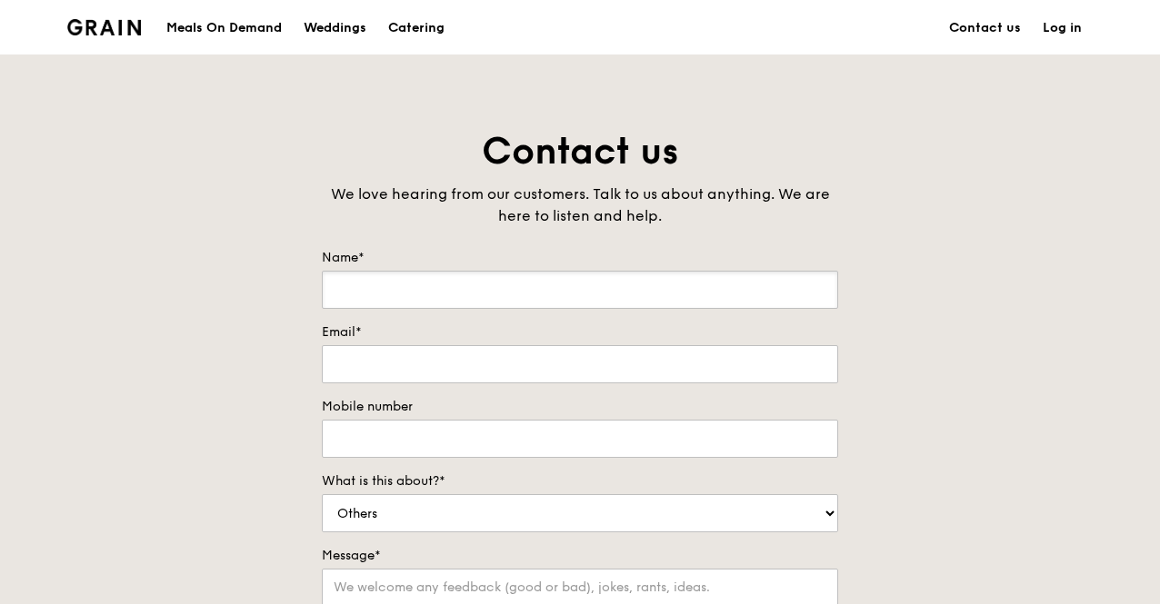
click at [451, 297] on input "Name*" at bounding box center [580, 290] width 516 height 38
type input "[PERSON_NAME] EE"
click at [404, 361] on input "Email*" at bounding box center [580, 364] width 516 height 38
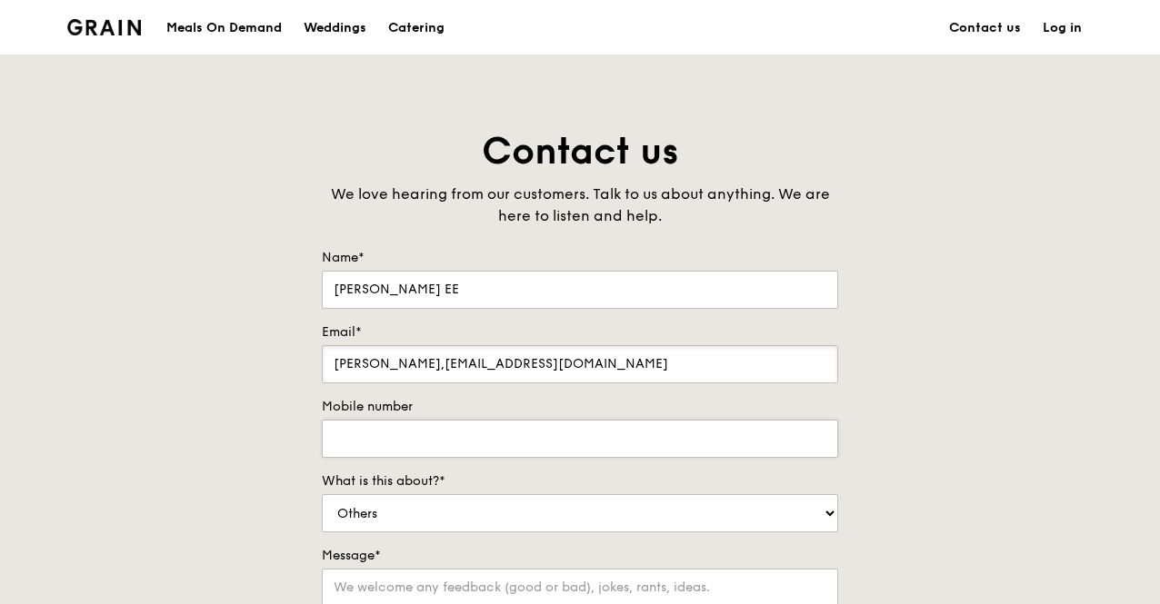
type input "[PERSON_NAME],[EMAIL_ADDRESS][DOMAIN_NAME]"
click at [452, 446] on input "Mobile number" at bounding box center [580, 439] width 516 height 38
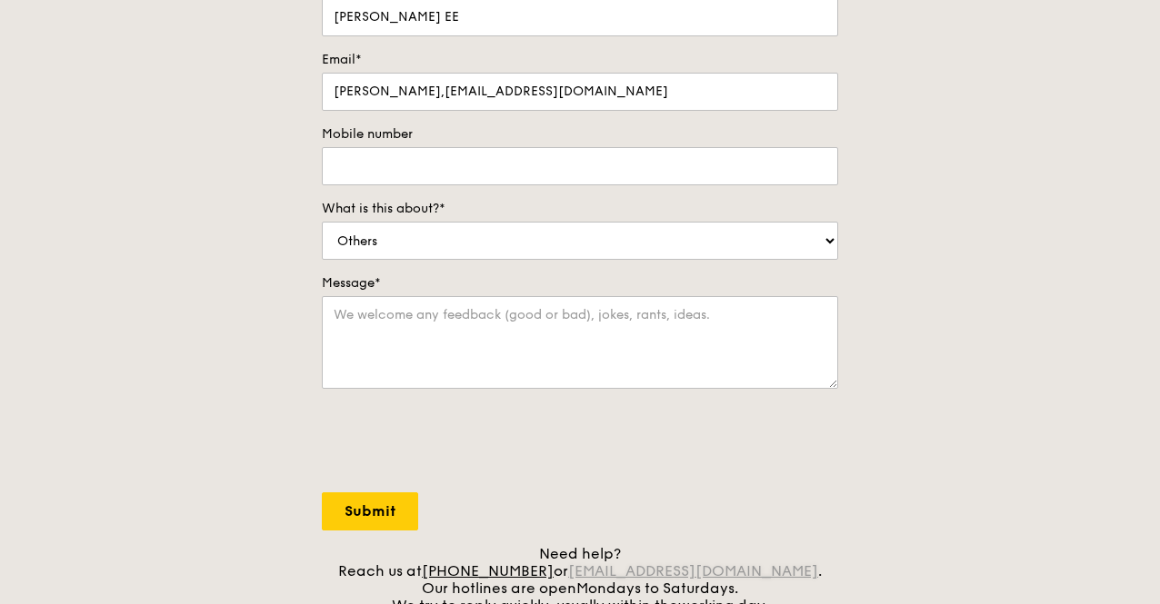
click at [727, 576] on link "[EMAIL_ADDRESS][DOMAIN_NAME]" at bounding box center [693, 571] width 250 height 17
click at [730, 571] on link "[EMAIL_ADDRESS][DOMAIN_NAME]" at bounding box center [693, 571] width 250 height 17
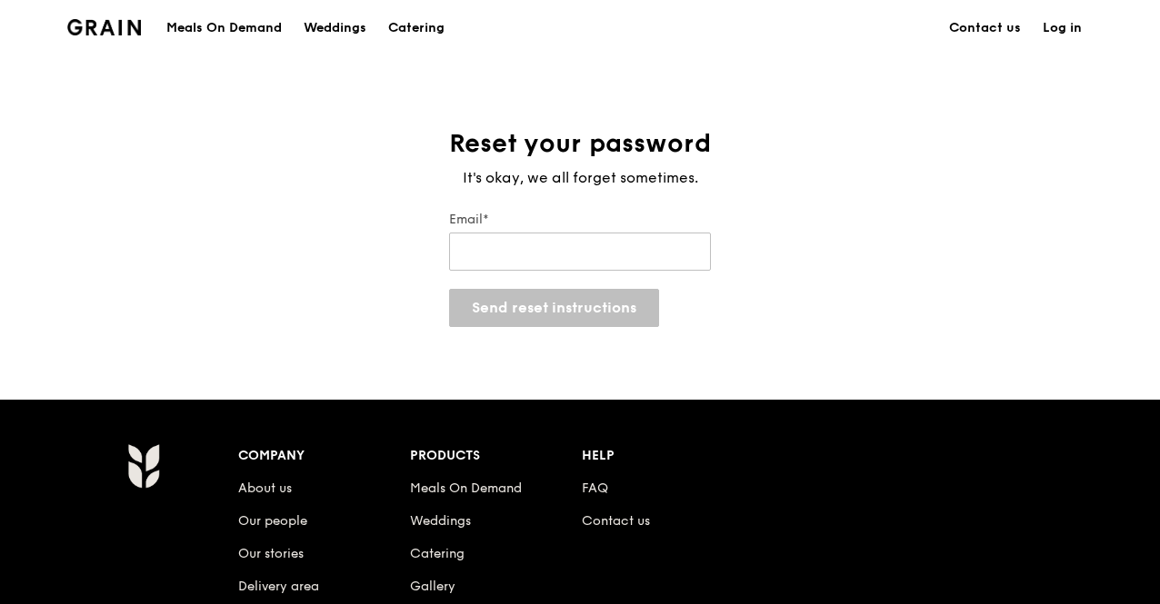
click at [230, 30] on div "Meals On Demand" at bounding box center [223, 28] width 115 height 55
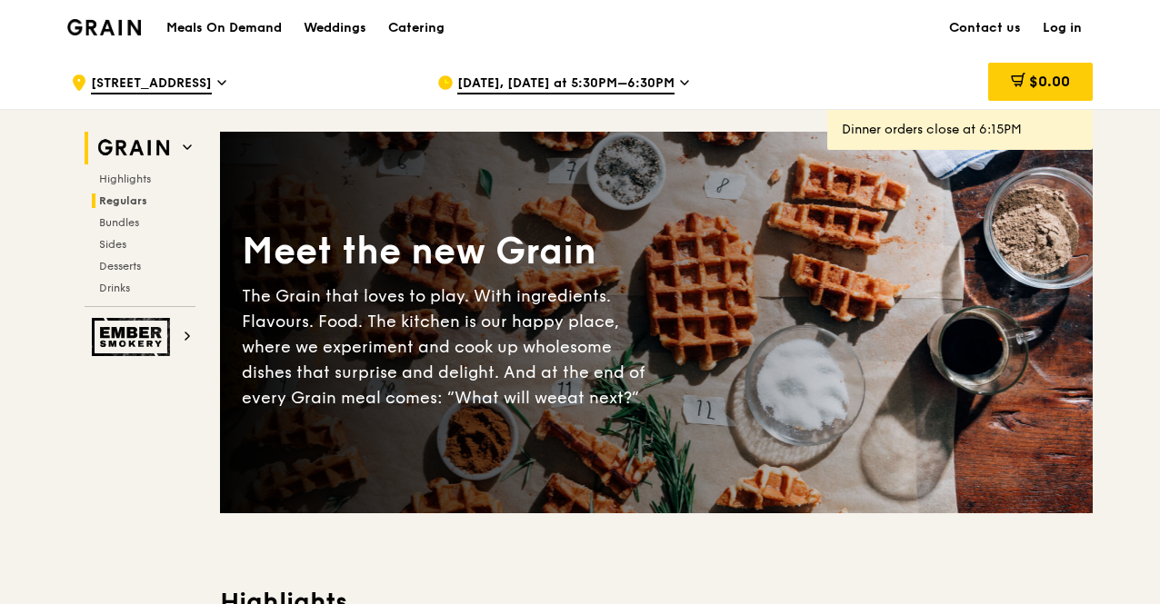
click at [134, 199] on span "Regulars" at bounding box center [123, 200] width 48 height 13
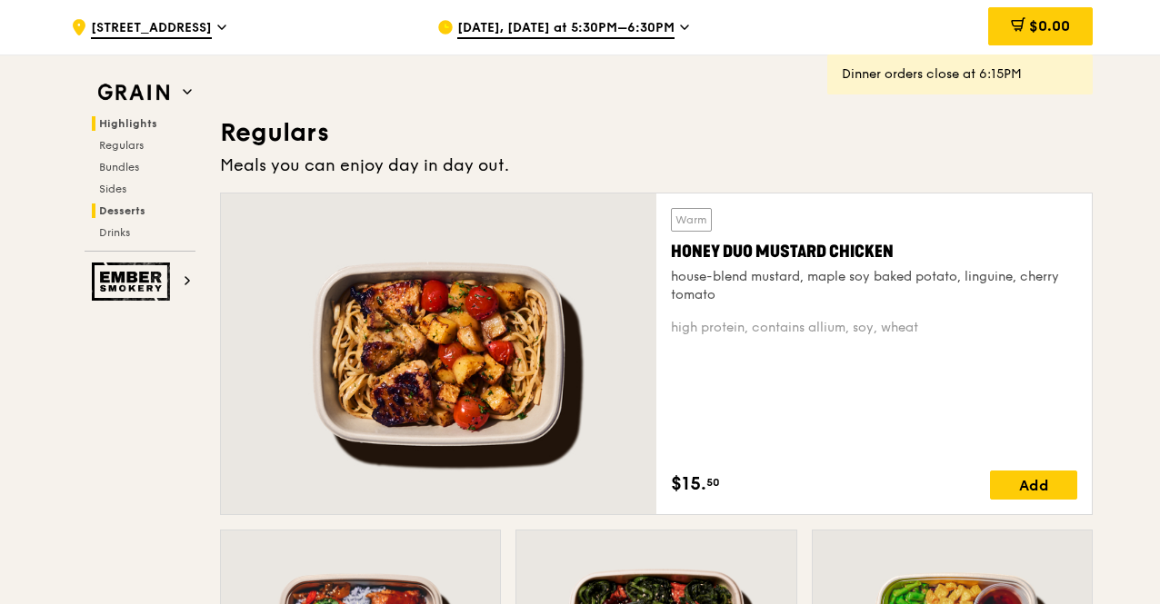
scroll to position [1194, 0]
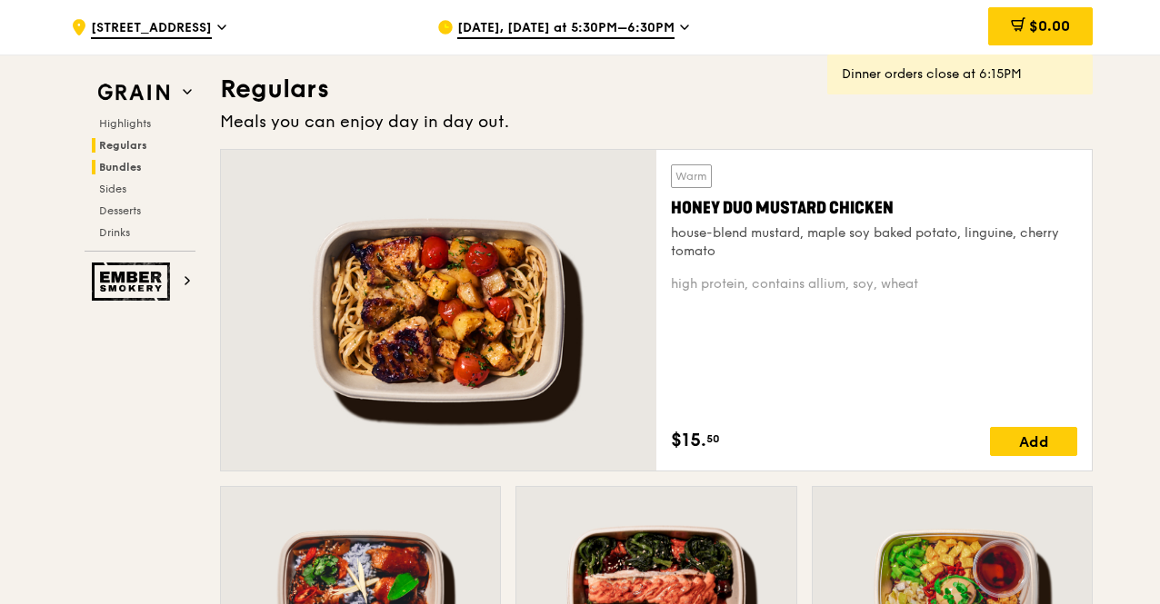
click at [135, 172] on span "Bundles" at bounding box center [120, 167] width 43 height 13
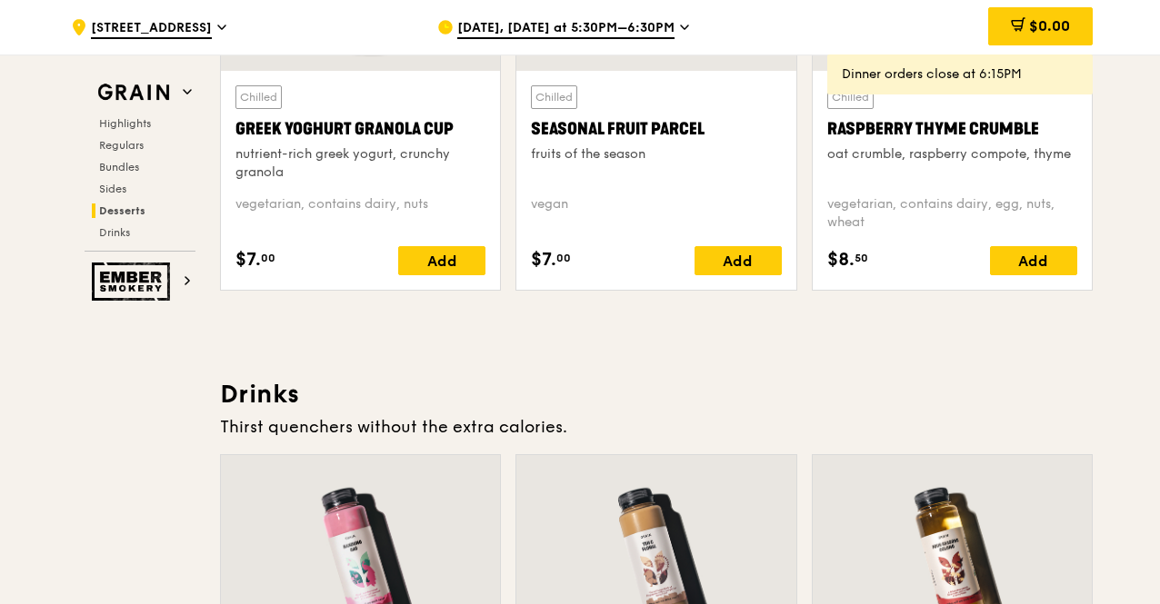
scroll to position [5976, 0]
click at [178, 283] on h2 "Ember Smokery" at bounding box center [140, 282] width 111 height 38
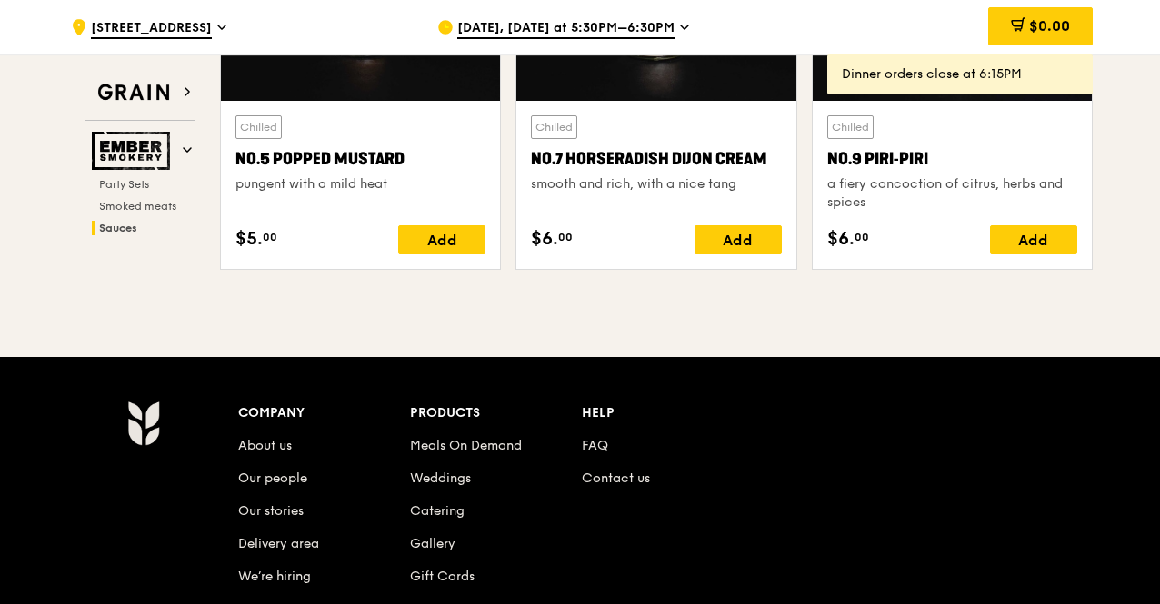
scroll to position [1970, 0]
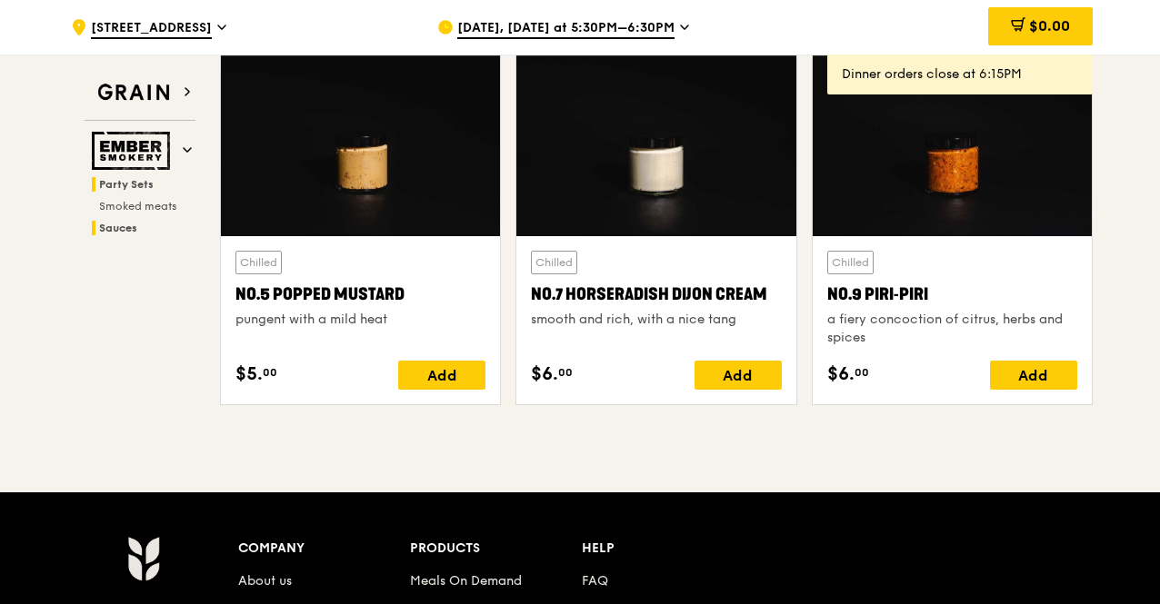
click at [122, 186] on span "Party Sets" at bounding box center [126, 184] width 55 height 13
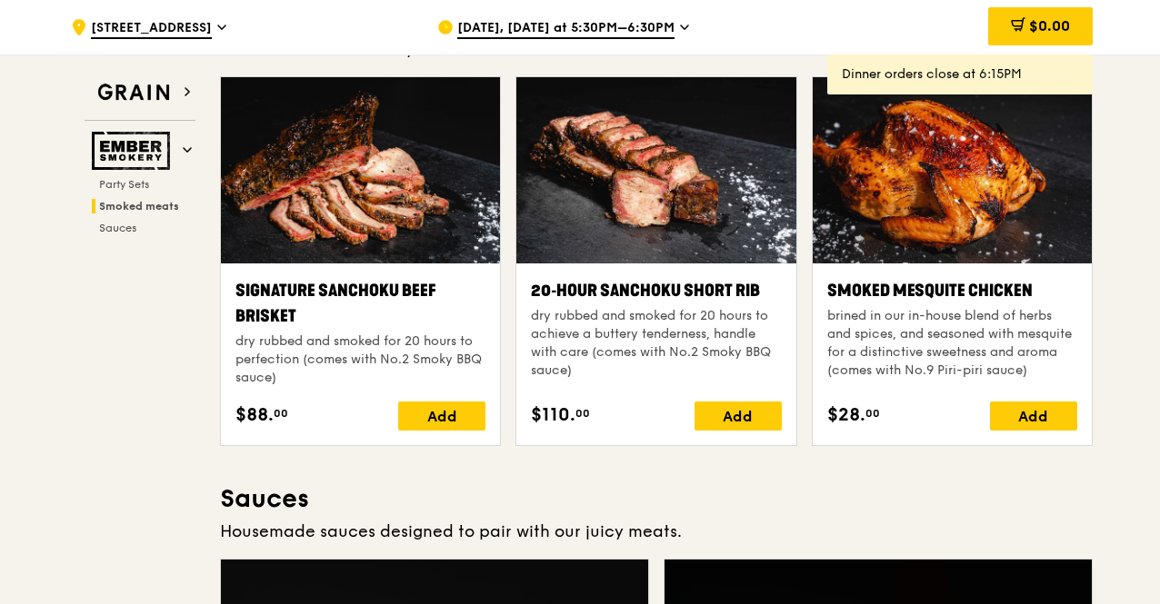
scroll to position [603, 0]
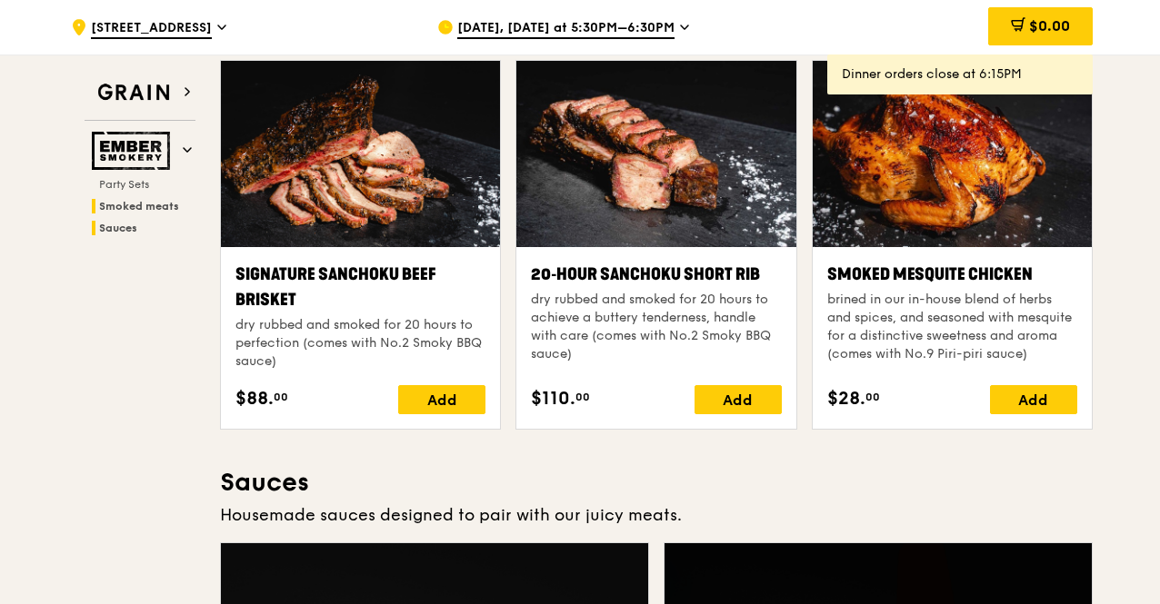
click at [116, 234] on h2 "Sauces" at bounding box center [144, 228] width 104 height 15
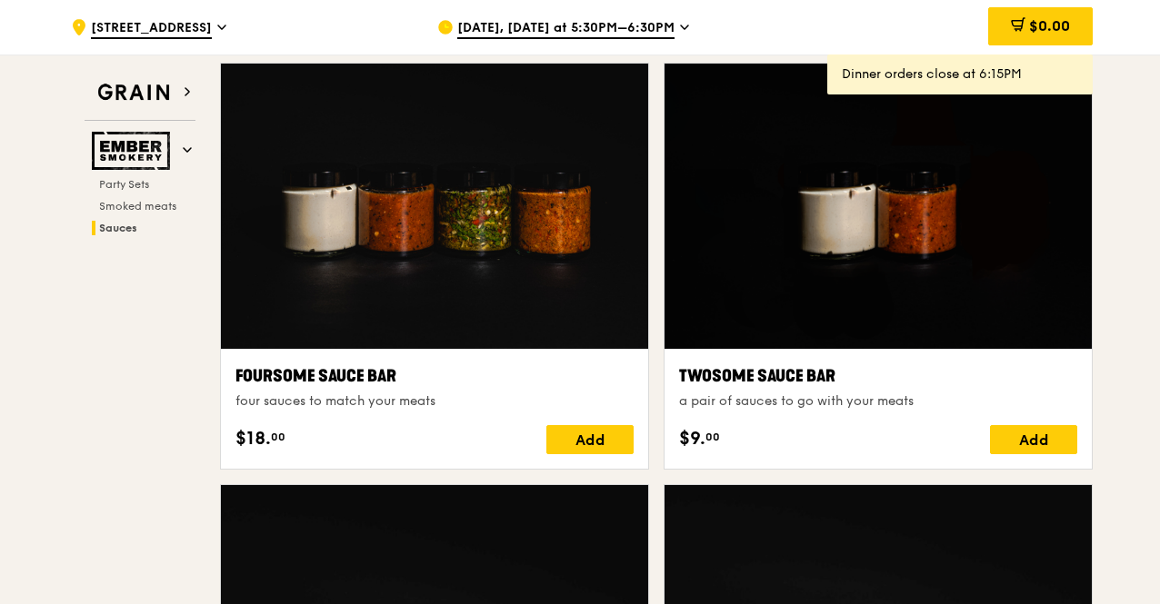
scroll to position [879, 0]
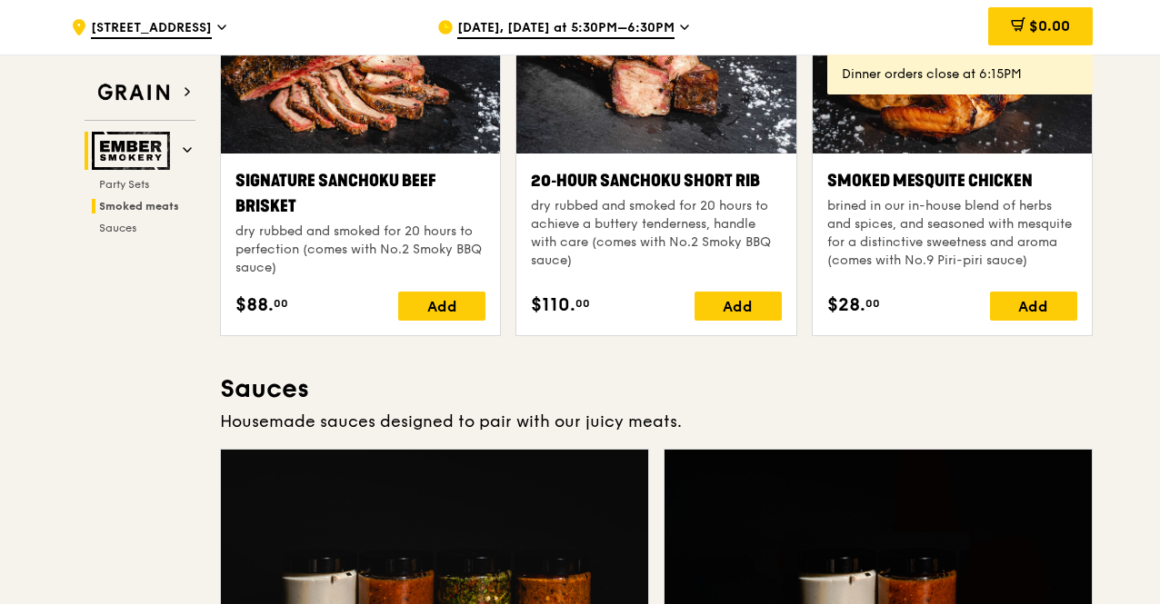
click at [188, 146] on icon at bounding box center [187, 149] width 9 height 9
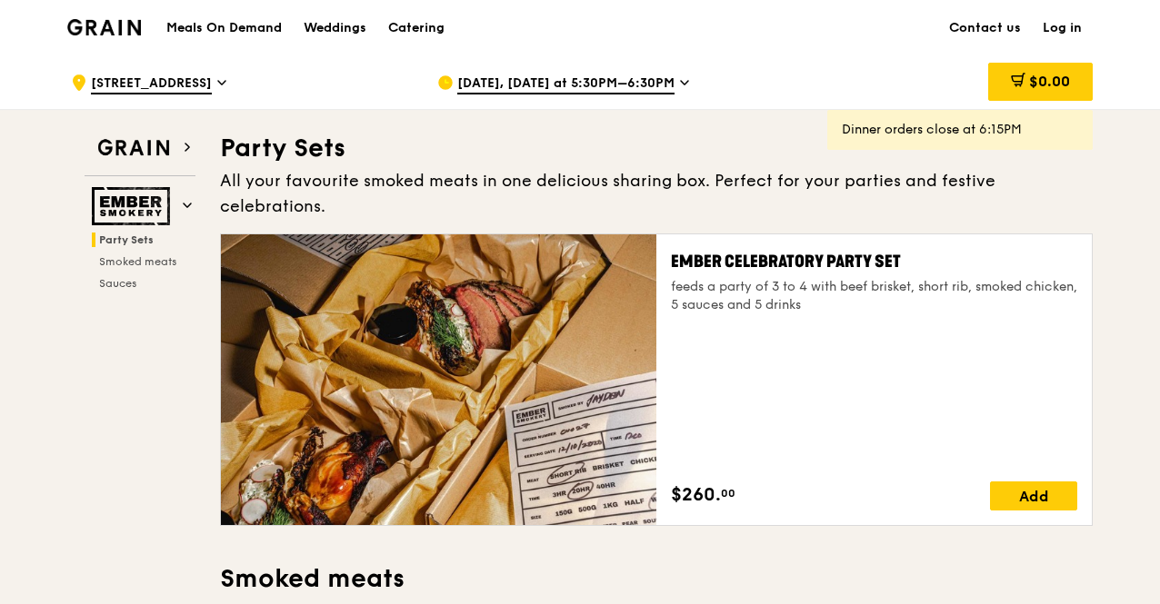
scroll to position [0, 0]
click at [182, 134] on h2 "Grain" at bounding box center [140, 148] width 111 height 33
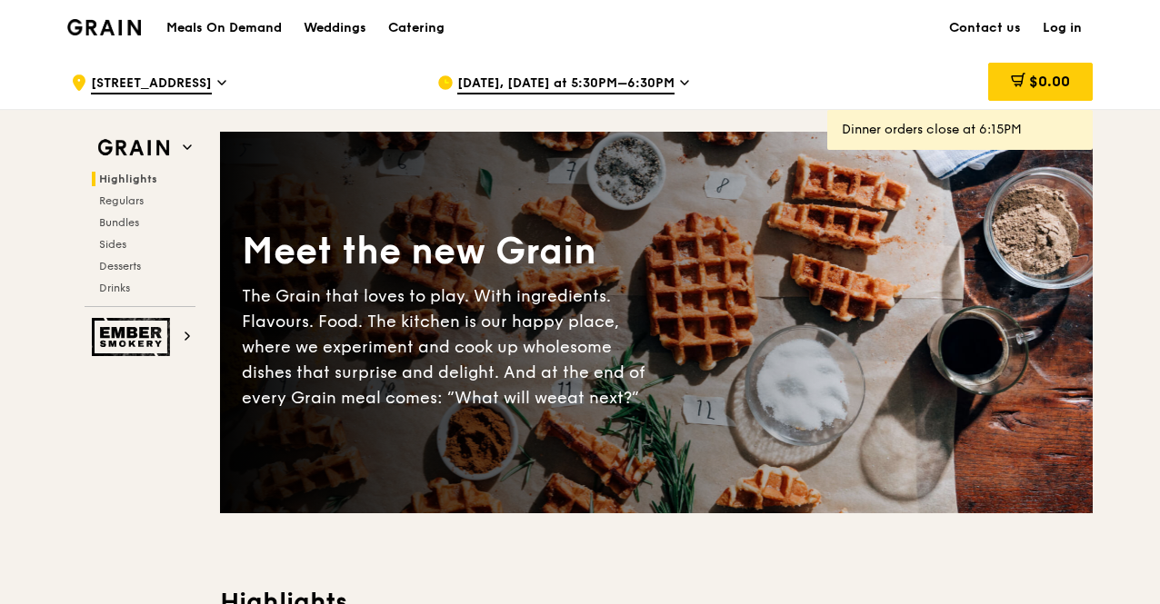
click at [133, 177] on span "Highlights" at bounding box center [128, 179] width 58 height 13
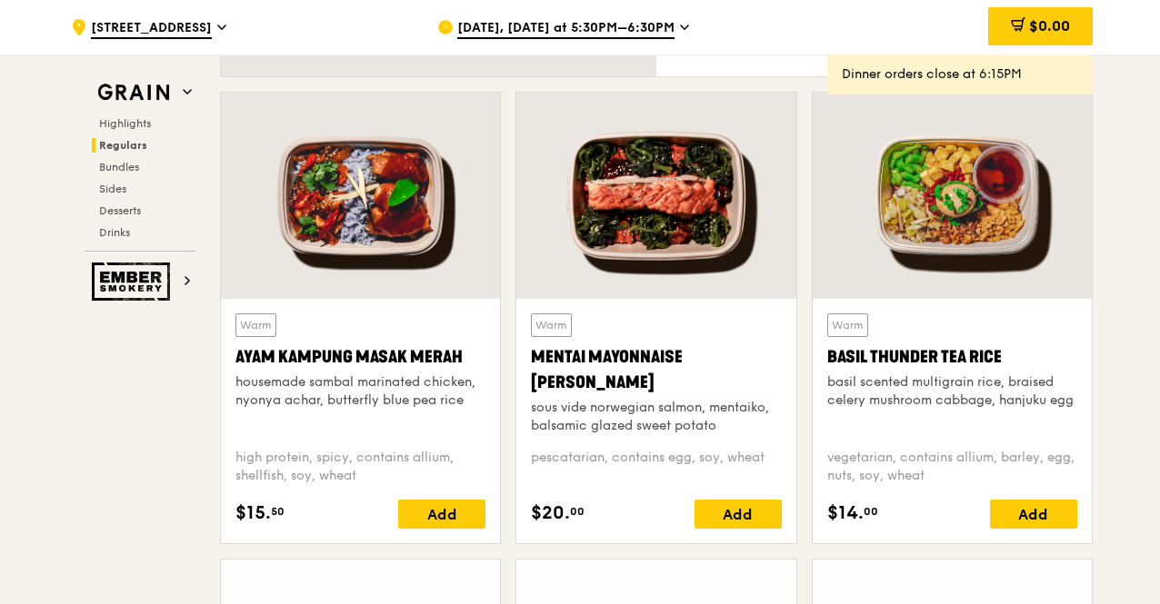
scroll to position [1604, 0]
